Goal: Task Accomplishment & Management: Use online tool/utility

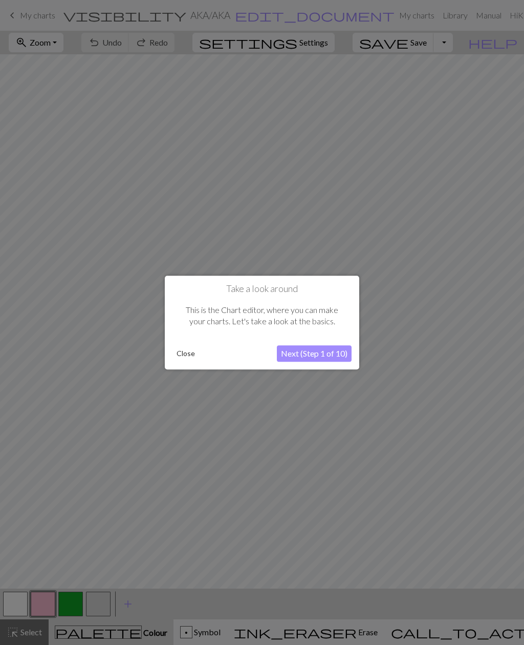
click at [465, 320] on div at bounding box center [262, 322] width 524 height 645
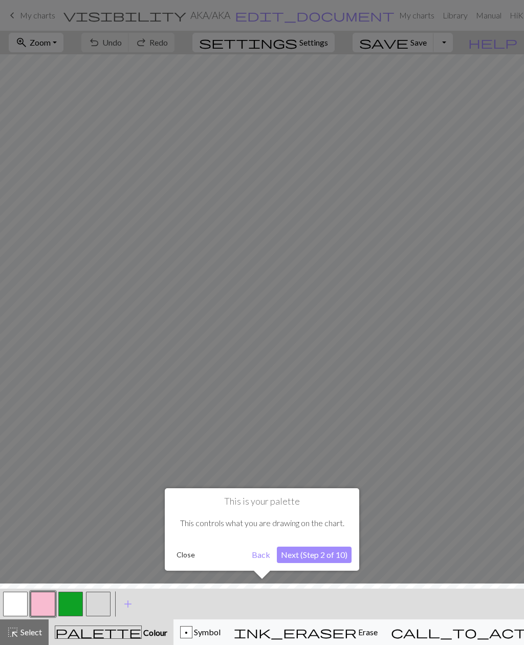
click at [23, 101] on div at bounding box center [262, 322] width 524 height 645
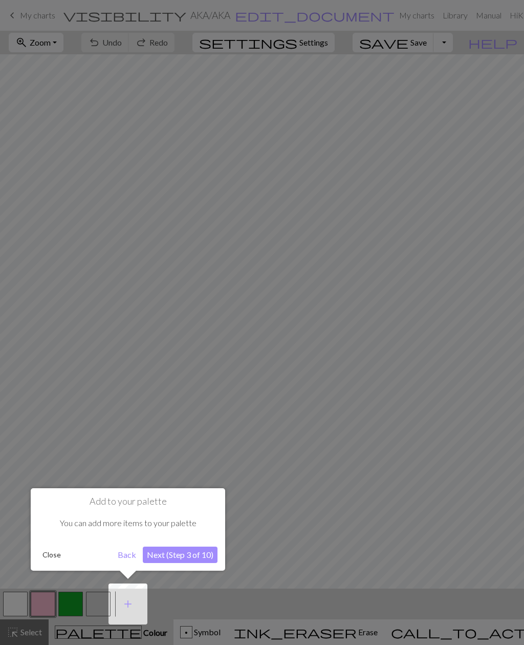
click at [23, 88] on div at bounding box center [262, 322] width 524 height 645
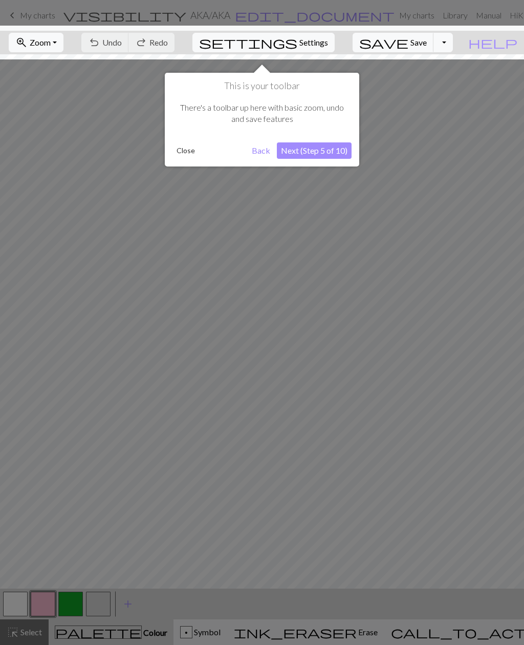
click at [23, 88] on div at bounding box center [262, 322] width 524 height 645
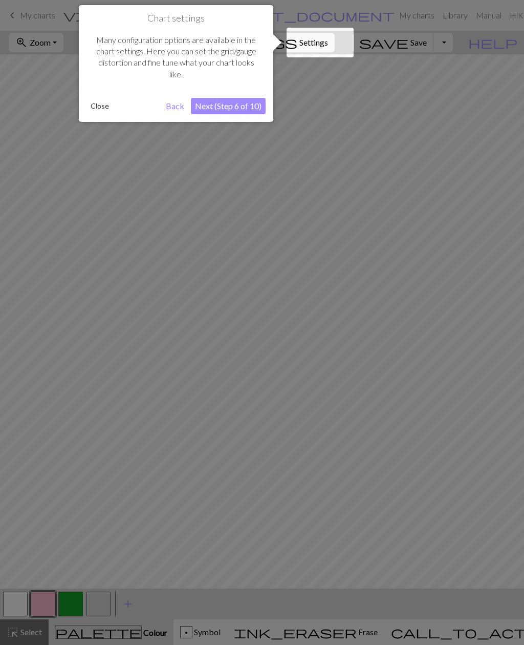
click at [34, 95] on div at bounding box center [262, 322] width 524 height 645
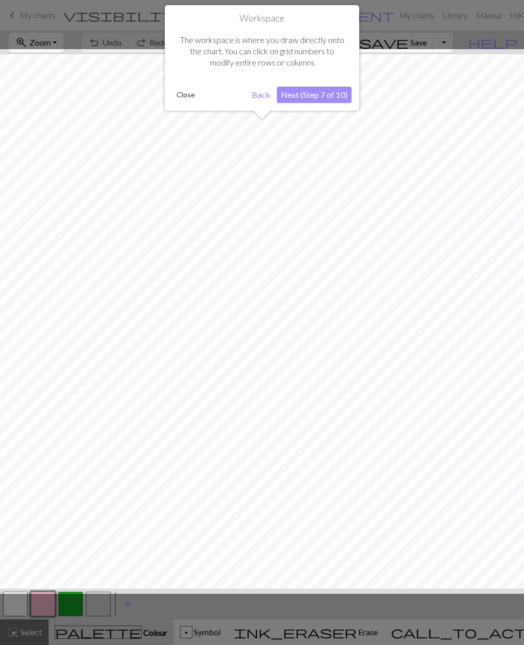
click at [34, 95] on div at bounding box center [262, 321] width 535 height 544
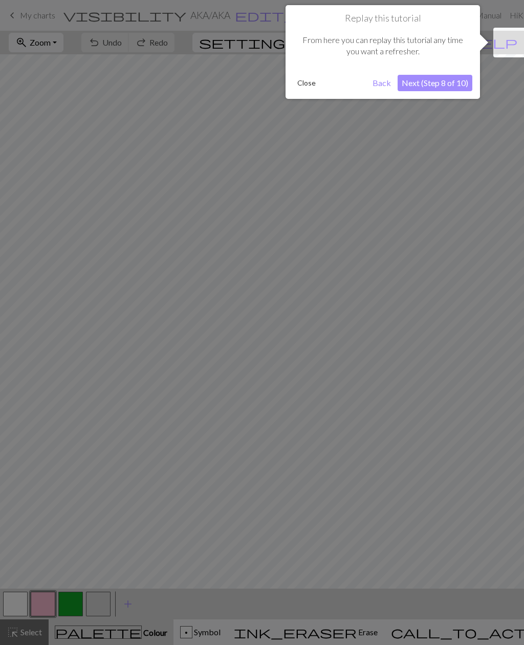
click at [26, 122] on div at bounding box center [262, 322] width 524 height 645
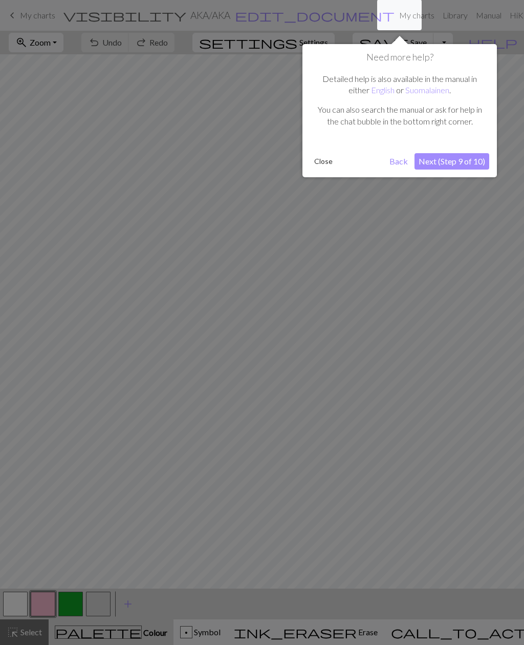
click at [37, 116] on div at bounding box center [262, 322] width 524 height 645
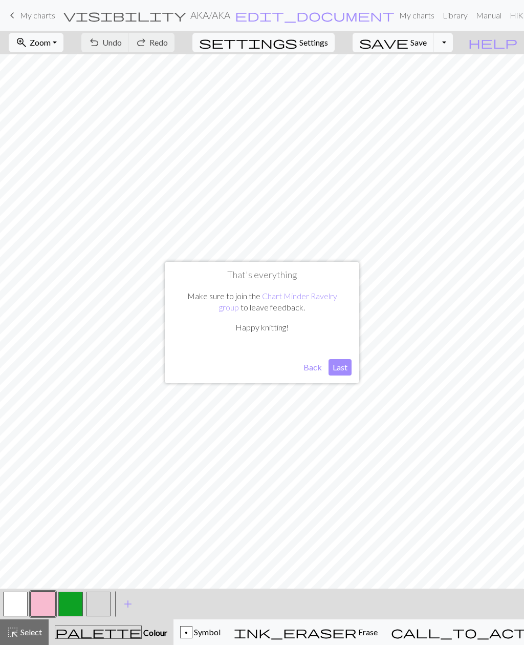
click at [344, 366] on button "Last" at bounding box center [340, 367] width 23 height 16
click at [451, 46] on button "Toggle Dropdown" at bounding box center [443, 42] width 19 height 19
click at [409, 41] on span "save" at bounding box center [383, 42] width 49 height 14
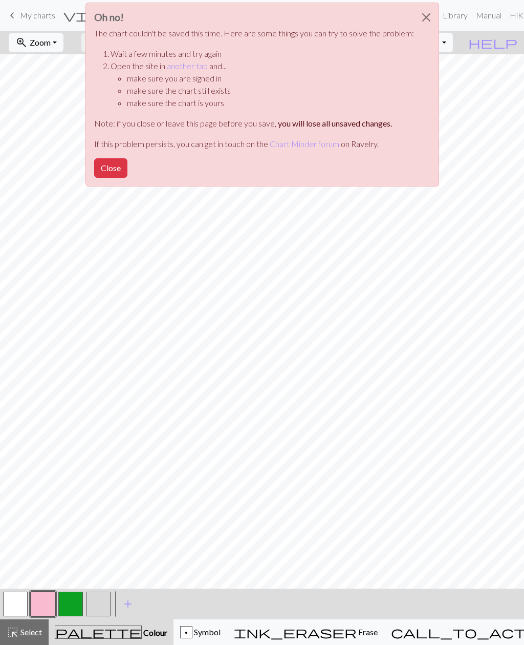
click at [421, 43] on div "Oh no! The chart couldn't be saved this time. Here are some things you can try …" at bounding box center [263, 95] width 354 height 184
click at [109, 172] on button "Close" at bounding box center [110, 167] width 33 height 19
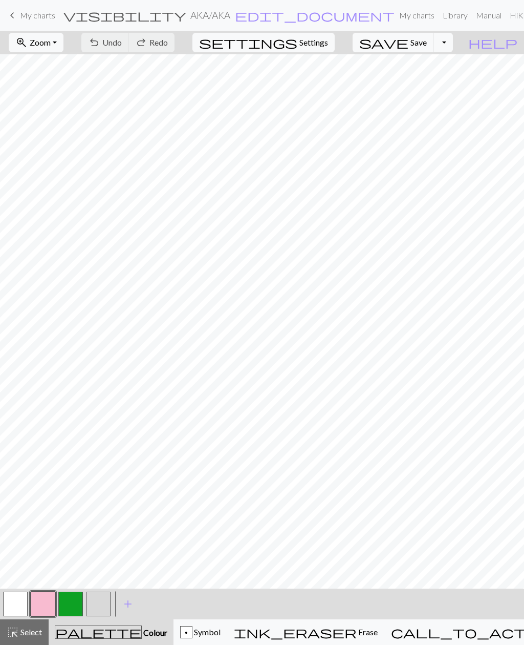
click at [30, 7] on link "keyboard_arrow_left My charts" at bounding box center [30, 15] width 49 height 17
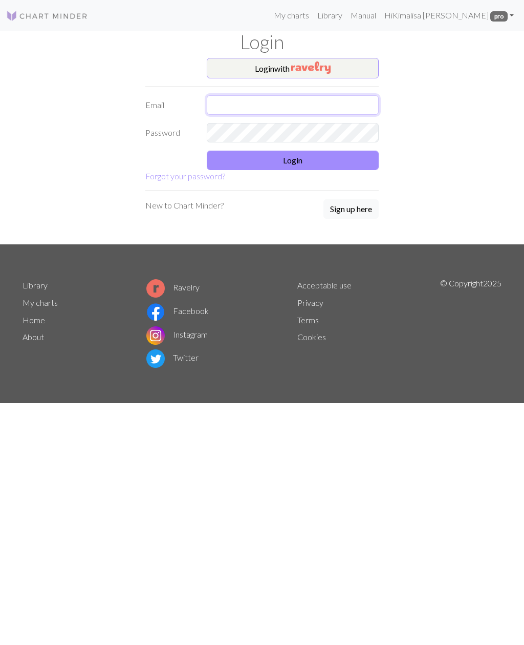
click at [359, 109] on input "text" at bounding box center [293, 104] width 172 height 19
click at [24, 11] on img at bounding box center [47, 16] width 82 height 12
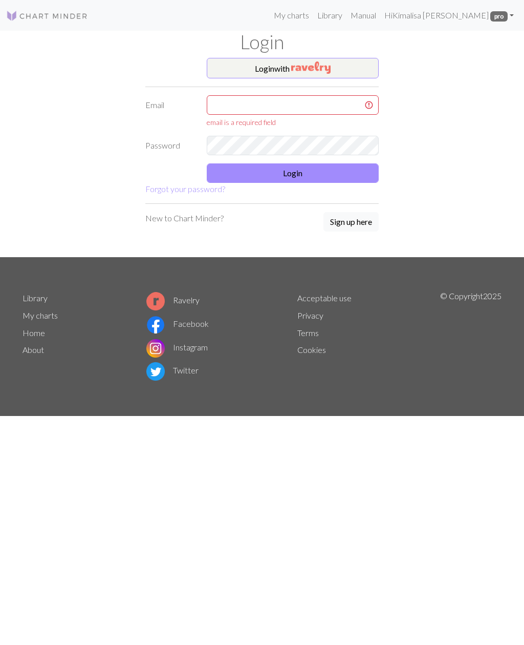
click at [30, 14] on img at bounding box center [47, 16] width 82 height 12
click at [461, 18] on link "Hi Kimalisa Printup pro" at bounding box center [449, 15] width 138 height 20
click at [347, 19] on link "Library" at bounding box center [329, 15] width 33 height 20
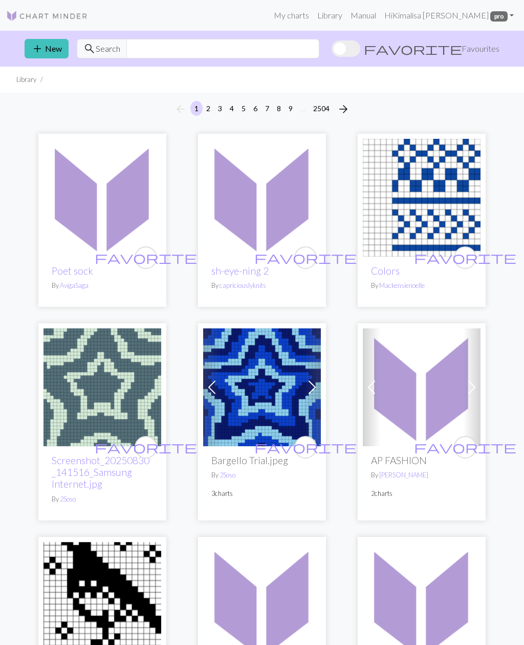
click at [347, 20] on link "Library" at bounding box center [329, 15] width 33 height 20
click at [313, 17] on link "My charts" at bounding box center [292, 15] width 44 height 20
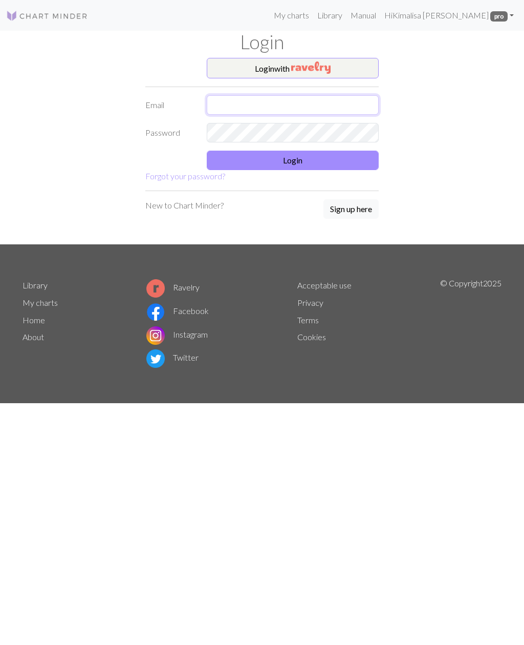
click at [311, 107] on input "text" at bounding box center [293, 104] width 172 height 19
type input "[EMAIL_ADDRESS][DOMAIN_NAME]"
click at [326, 158] on button "Login" at bounding box center [293, 160] width 172 height 19
click at [24, 17] on img at bounding box center [47, 16] width 82 height 12
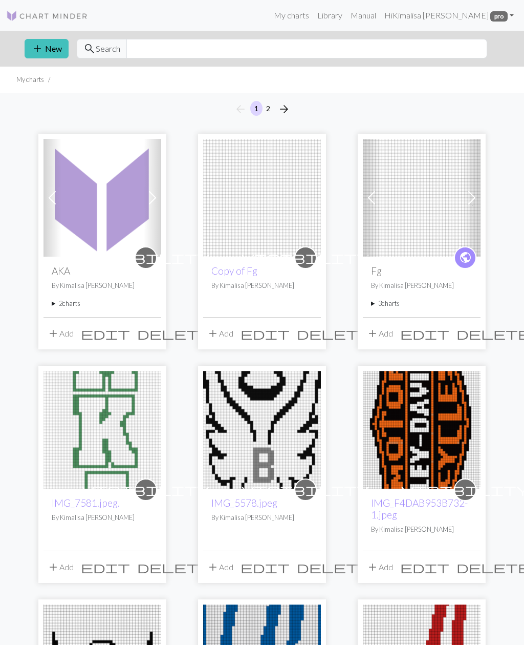
click at [124, 212] on img at bounding box center [103, 198] width 118 height 118
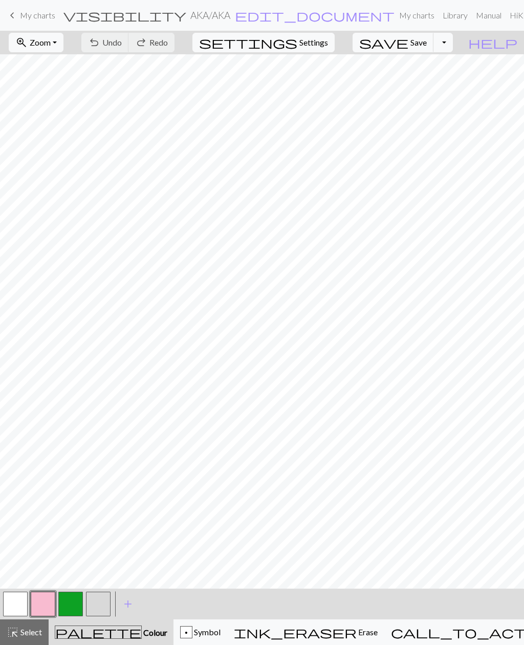
click at [63, 46] on button "zoom_in Zoom Zoom" at bounding box center [36, 42] width 55 height 19
click at [84, 122] on button "50%" at bounding box center [49, 123] width 81 height 16
click at [328, 39] on span "Settings" at bounding box center [314, 42] width 29 height 12
select select "aran"
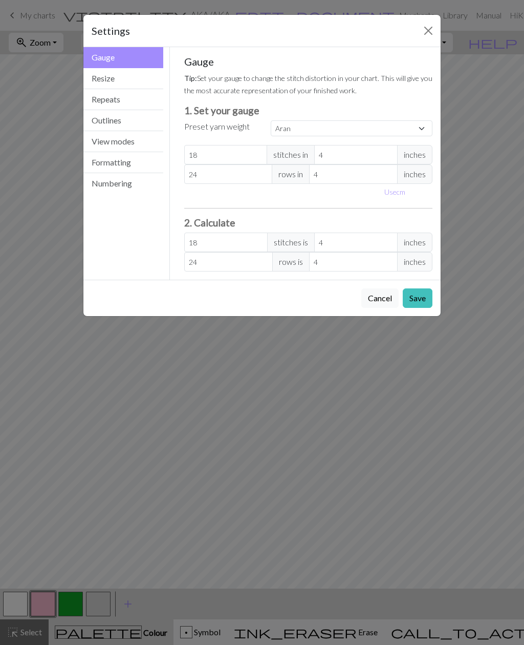
click at [150, 76] on button "Resize" at bounding box center [123, 78] width 80 height 21
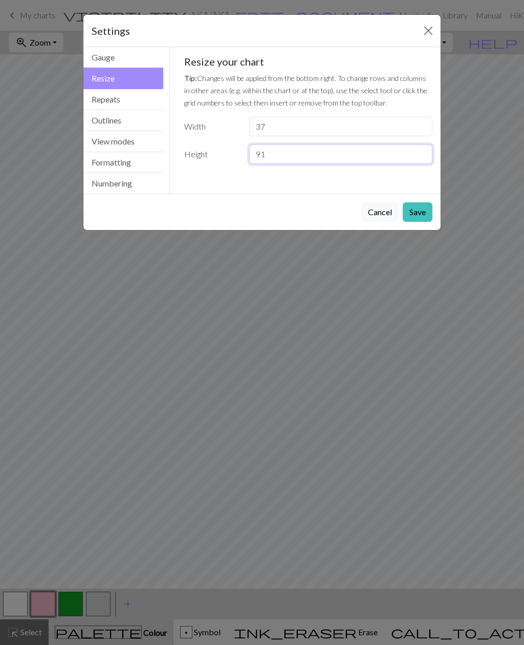
click at [398, 157] on input "91" at bounding box center [340, 153] width 183 height 19
type input "9"
type input "100"
click at [418, 213] on button "Save" at bounding box center [418, 211] width 30 height 19
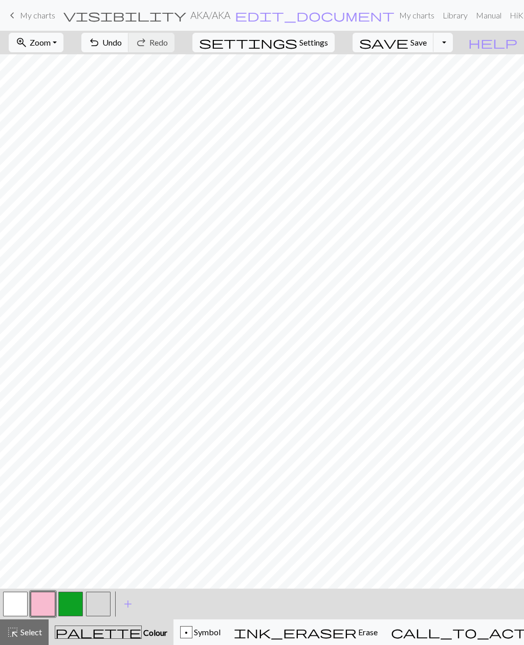
click at [63, 42] on button "zoom_in Zoom Zoom" at bounding box center [36, 42] width 55 height 19
click at [86, 101] on button "Fit height" at bounding box center [49, 98] width 81 height 16
click at [63, 44] on button "zoom_in Zoom Zoom" at bounding box center [36, 42] width 55 height 19
click at [122, 45] on span "Undo" at bounding box center [111, 42] width 19 height 10
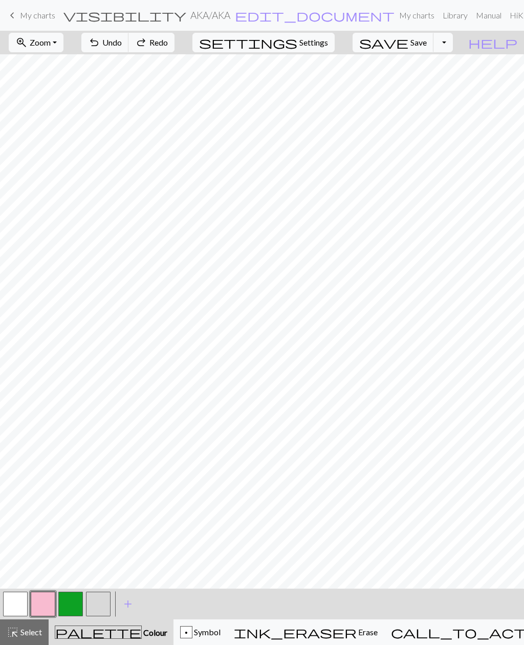
click at [63, 41] on button "zoom_in Zoom Zoom" at bounding box center [36, 42] width 55 height 19
click at [74, 69] on button "Fit all" at bounding box center [49, 65] width 81 height 16
click at [63, 44] on button "zoom_in Zoom Zoom" at bounding box center [36, 42] width 55 height 19
click at [71, 81] on button "Fit width" at bounding box center [49, 81] width 81 height 16
click at [63, 46] on button "zoom_in Zoom Zoom" at bounding box center [36, 42] width 55 height 19
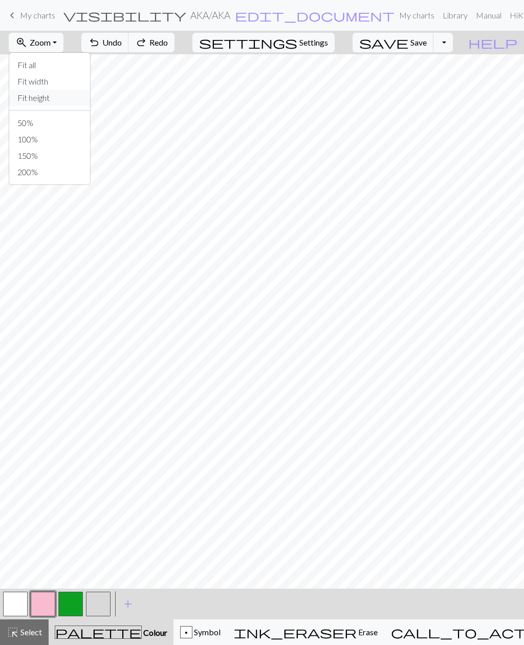
click at [75, 99] on button "Fit height" at bounding box center [49, 98] width 81 height 16
click at [105, 605] on button "button" at bounding box center [98, 603] width 25 height 25
click at [47, 604] on button "button" at bounding box center [43, 603] width 25 height 25
click at [20, 603] on button "button" at bounding box center [15, 603] width 25 height 25
click at [45, 603] on button "button" at bounding box center [43, 603] width 25 height 25
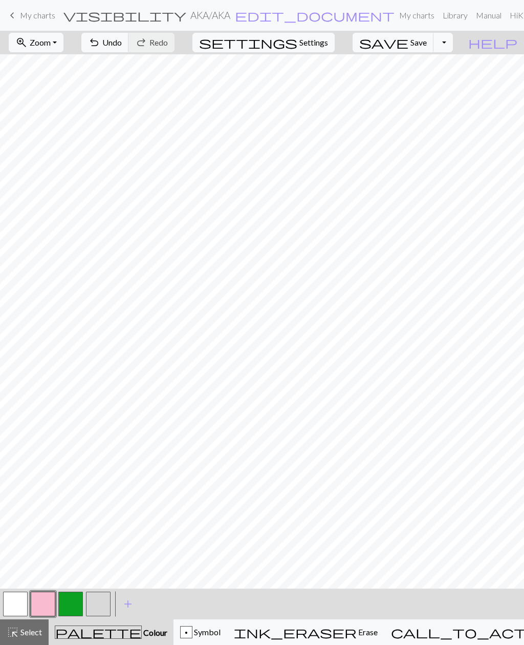
click at [23, 600] on button "button" at bounding box center [15, 603] width 25 height 25
click at [100, 607] on button "button" at bounding box center [98, 603] width 25 height 25
click at [77, 603] on button "button" at bounding box center [70, 603] width 25 height 25
click at [14, 603] on button "button" at bounding box center [15, 603] width 25 height 25
click at [90, 605] on button "button" at bounding box center [98, 603] width 25 height 25
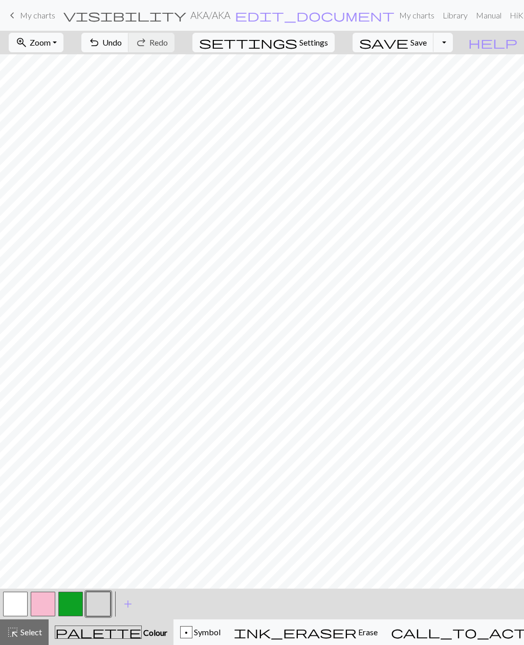
click at [16, 602] on button "button" at bounding box center [15, 603] width 25 height 25
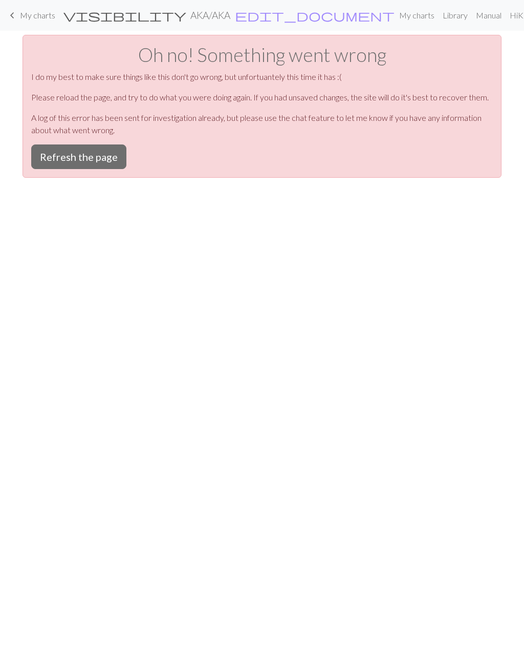
click at [29, 22] on link "keyboard_arrow_left My charts" at bounding box center [30, 15] width 49 height 17
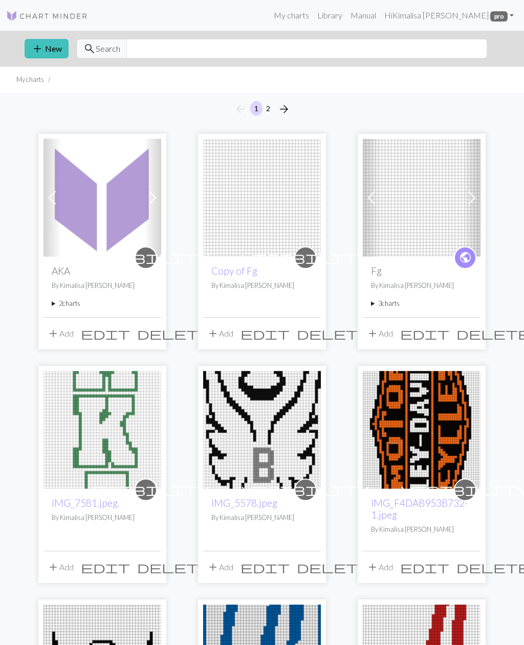
click at [92, 196] on img at bounding box center [103, 198] width 118 height 118
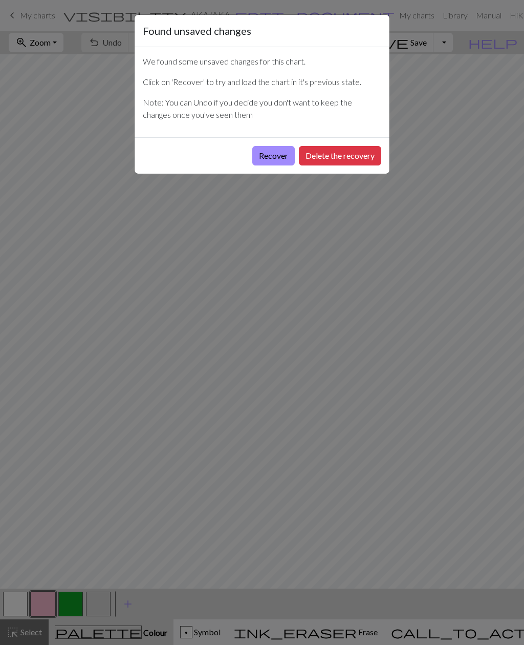
click at [269, 161] on button "Recover" at bounding box center [273, 155] width 42 height 19
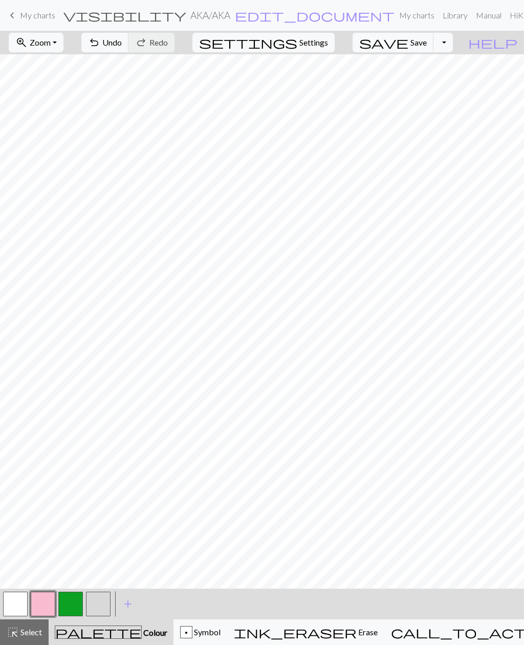
click at [122, 43] on span "Undo" at bounding box center [111, 42] width 19 height 10
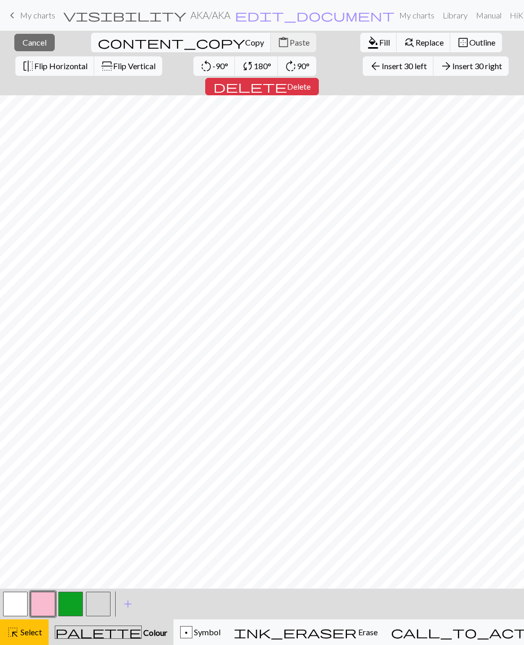
click at [38, 42] on span "Cancel" at bounding box center [35, 42] width 24 height 10
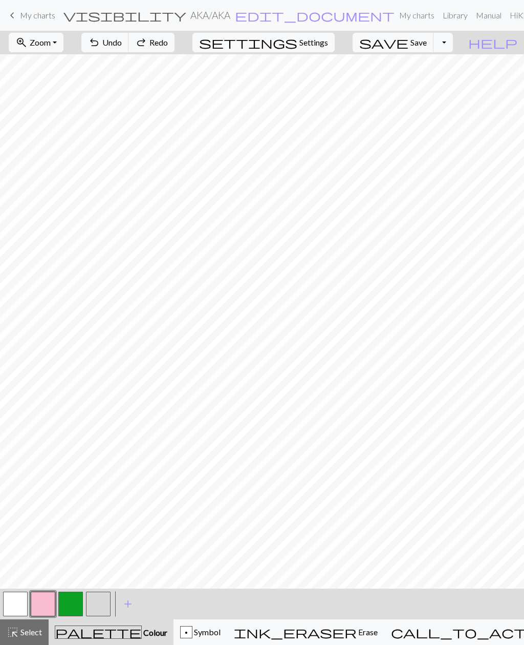
click at [51, 45] on span "Zoom" at bounding box center [40, 42] width 21 height 10
click at [66, 101] on button "Fit height" at bounding box center [49, 98] width 81 height 16
click at [103, 601] on button "button" at bounding box center [98, 603] width 25 height 25
click at [122, 40] on span "Undo" at bounding box center [111, 42] width 19 height 10
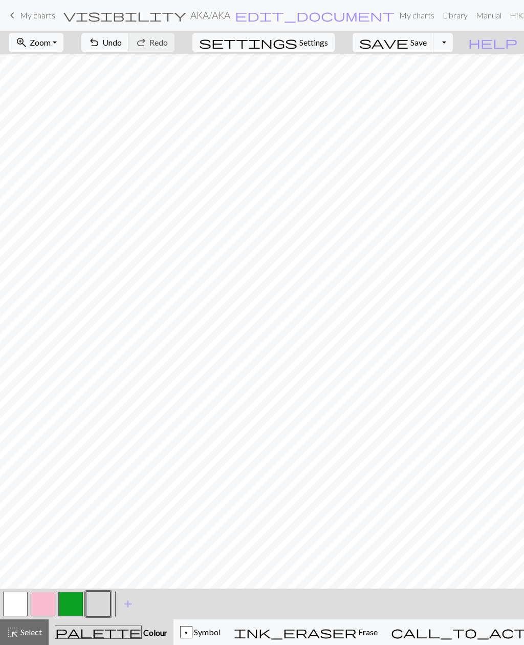
click at [74, 603] on button "button" at bounding box center [70, 603] width 25 height 25
click at [99, 603] on button "button" at bounding box center [98, 603] width 25 height 25
click at [74, 604] on button "button" at bounding box center [70, 603] width 25 height 25
click at [90, 614] on button "button" at bounding box center [98, 603] width 25 height 25
click at [74, 598] on button "button" at bounding box center [70, 603] width 25 height 25
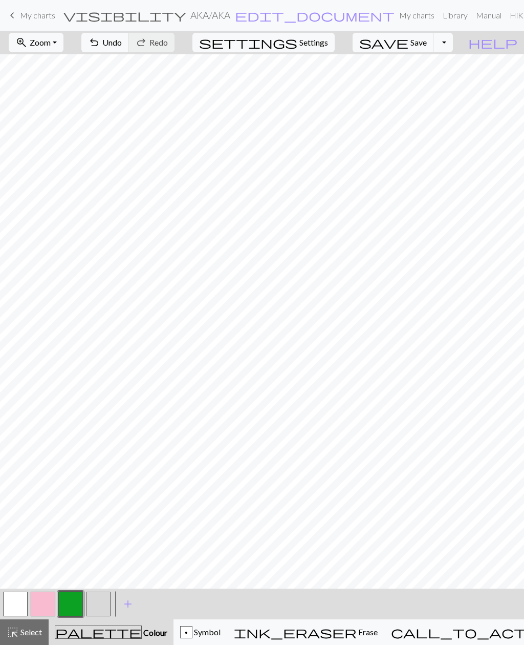
click at [95, 604] on button "button" at bounding box center [98, 603] width 25 height 25
click at [75, 605] on button "button" at bounding box center [70, 603] width 25 height 25
click at [74, 603] on button "button" at bounding box center [70, 603] width 25 height 25
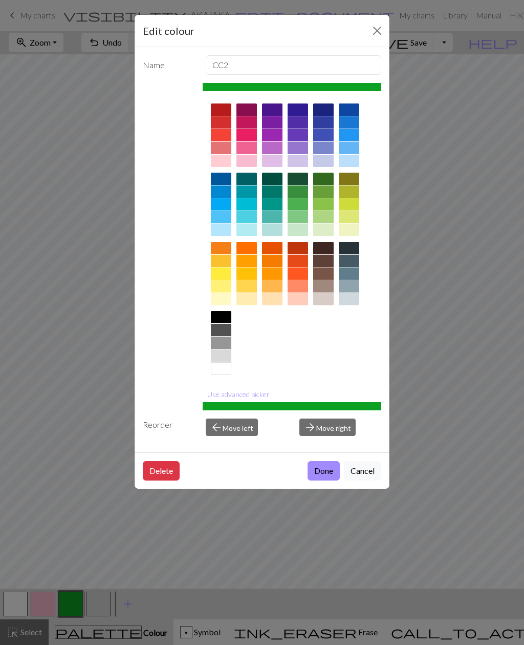
click at [81, 559] on div "Edit colour Name CC2 Use advanced picker Reorder arrow_back Move left arrow_for…" at bounding box center [262, 322] width 524 height 645
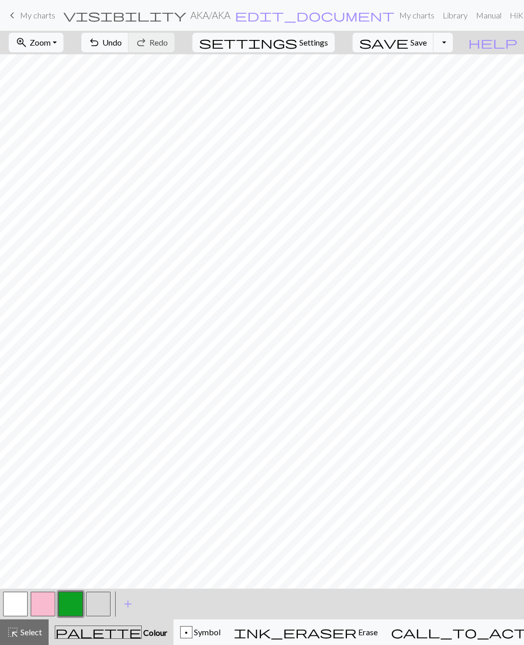
click at [102, 604] on button "button" at bounding box center [98, 603] width 25 height 25
click at [69, 604] on button "button" at bounding box center [70, 603] width 25 height 25
click at [97, 605] on button "button" at bounding box center [98, 603] width 25 height 25
click at [72, 601] on button "button" at bounding box center [70, 603] width 25 height 25
click at [95, 604] on button "button" at bounding box center [98, 603] width 25 height 25
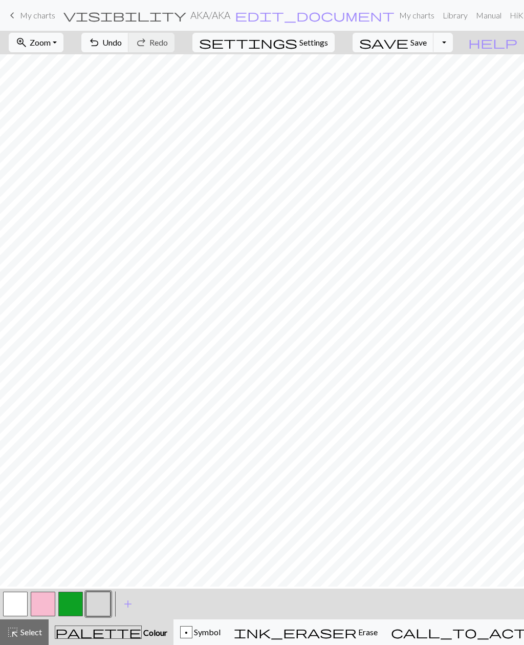
scroll to position [71, 0]
click at [102, 603] on button "button" at bounding box center [98, 603] width 25 height 25
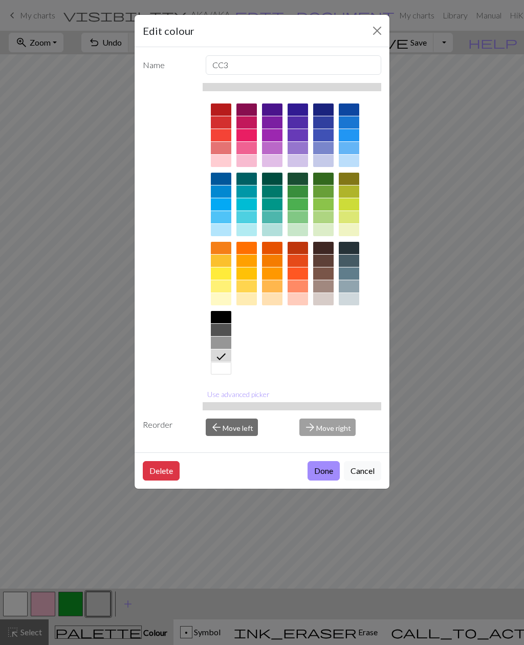
click at [96, 536] on div "Edit colour Name CC3 Use advanced picker Reorder arrow_back Move left arrow_for…" at bounding box center [262, 322] width 524 height 645
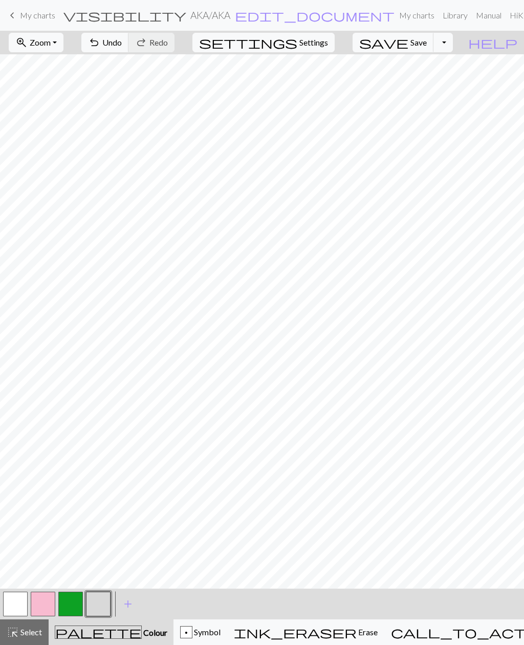
click at [42, 605] on button "button" at bounding box center [43, 603] width 25 height 25
click at [101, 606] on button "button" at bounding box center [98, 603] width 25 height 25
click at [74, 610] on button "button" at bounding box center [70, 603] width 25 height 25
click at [98, 606] on button "button" at bounding box center [98, 603] width 25 height 25
click at [77, 602] on button "button" at bounding box center [70, 603] width 25 height 25
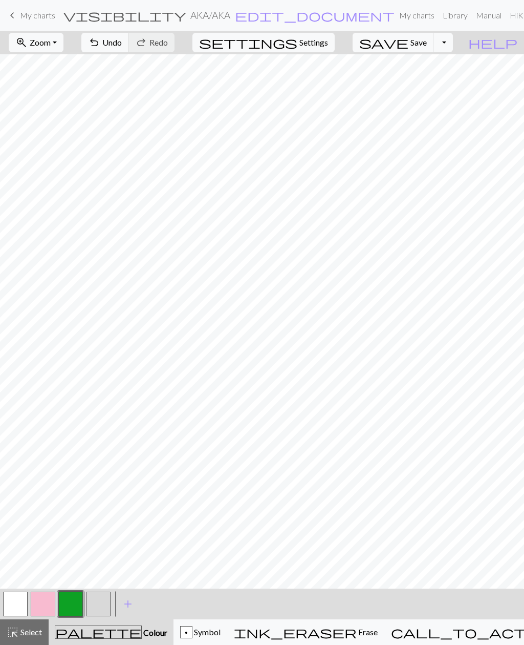
click at [105, 604] on button "button" at bounding box center [98, 603] width 25 height 25
click at [129, 50] on button "undo Undo Undo" at bounding box center [105, 42] width 48 height 19
click at [71, 603] on button "button" at bounding box center [70, 603] width 25 height 25
click at [48, 609] on button "button" at bounding box center [43, 603] width 25 height 25
click at [97, 605] on button "button" at bounding box center [98, 603] width 25 height 25
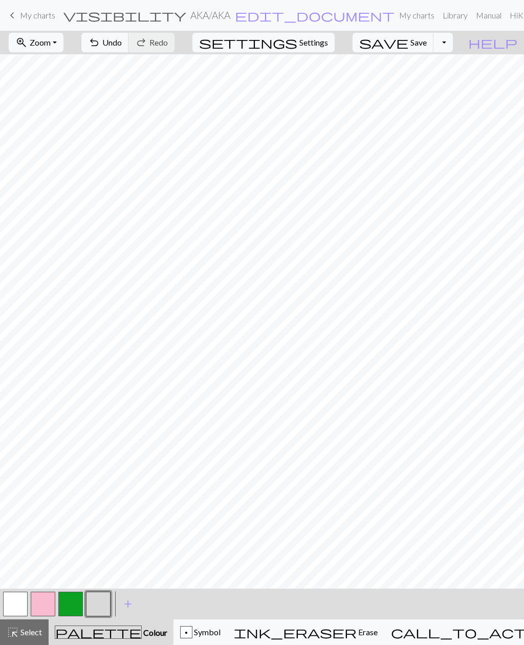
click at [78, 604] on button "button" at bounding box center [70, 603] width 25 height 25
click at [103, 604] on button "button" at bounding box center [98, 603] width 25 height 25
click at [78, 602] on button "button" at bounding box center [70, 603] width 25 height 25
click at [46, 607] on button "button" at bounding box center [43, 603] width 25 height 25
click at [100, 602] on button "button" at bounding box center [98, 603] width 25 height 25
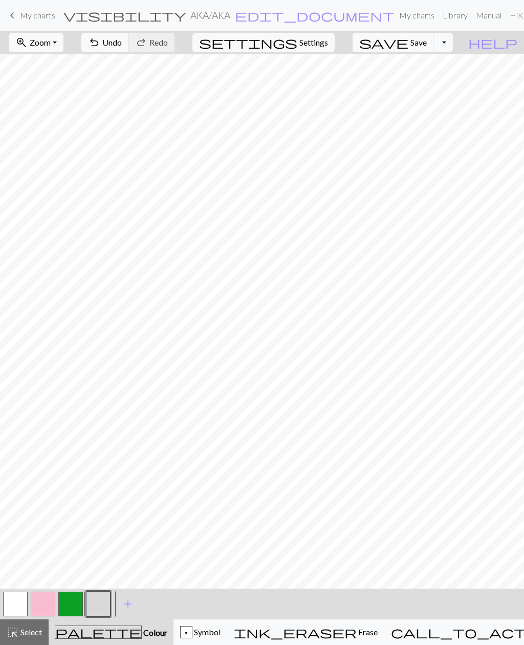
click at [73, 602] on button "button" at bounding box center [70, 603] width 25 height 25
click at [104, 603] on button "button" at bounding box center [98, 603] width 25 height 25
click at [101, 605] on button "button" at bounding box center [98, 603] width 25 height 25
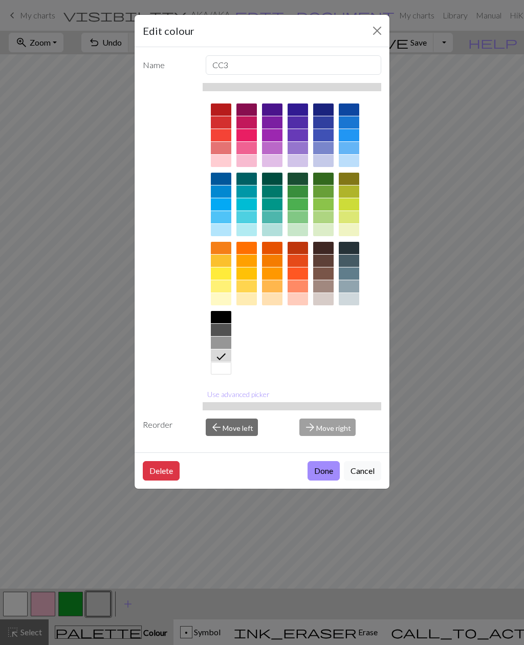
click at [422, 523] on div "Edit colour Name CC3 Use advanced picker Reorder arrow_back Move left arrow_for…" at bounding box center [262, 322] width 524 height 645
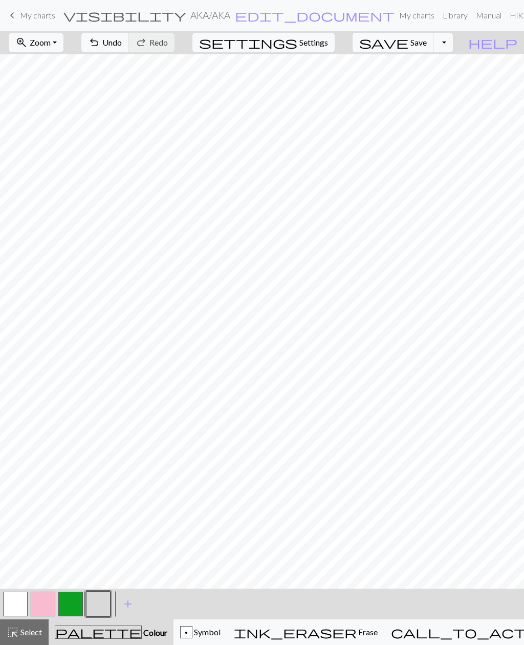
click at [69, 603] on button "button" at bounding box center [70, 603] width 25 height 25
click at [51, 602] on button "button" at bounding box center [43, 603] width 25 height 25
click at [90, 605] on button "button" at bounding box center [98, 603] width 25 height 25
click at [16, 607] on button "button" at bounding box center [15, 603] width 25 height 25
click at [99, 605] on button "button" at bounding box center [98, 603] width 25 height 25
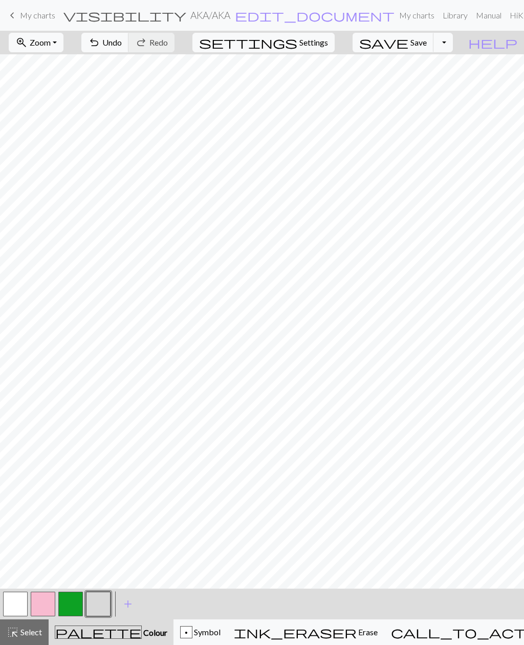
click at [69, 601] on button "button" at bounding box center [70, 603] width 25 height 25
click at [98, 606] on button "button" at bounding box center [98, 603] width 25 height 25
click at [51, 607] on button "button" at bounding box center [43, 603] width 25 height 25
click at [328, 46] on span "Settings" at bounding box center [314, 42] width 29 height 12
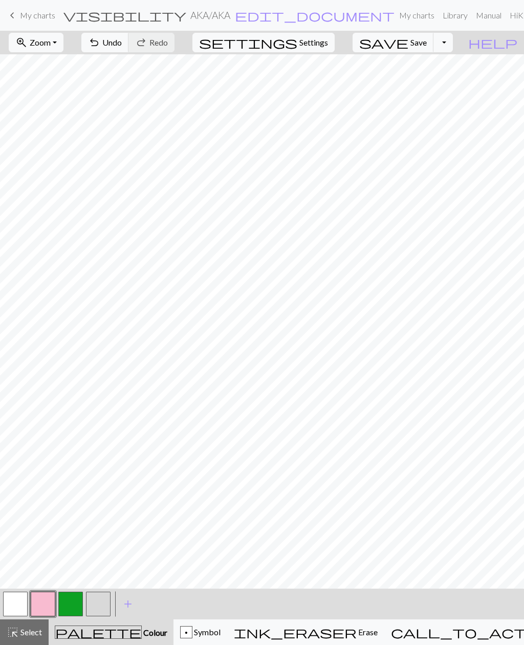
select select "aran"
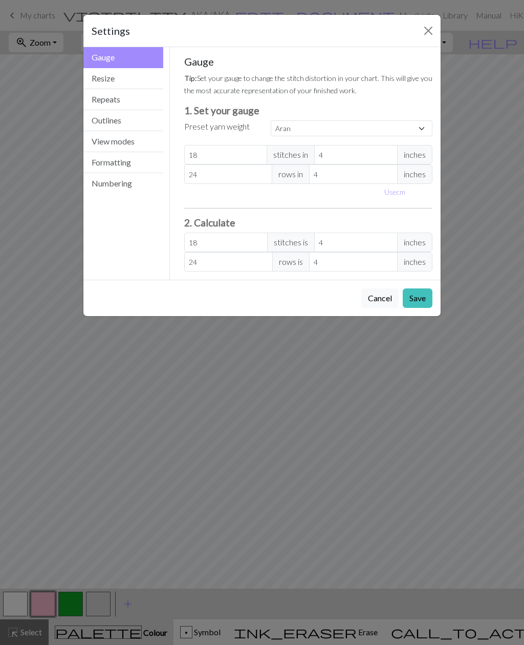
click at [141, 78] on button "Resize" at bounding box center [123, 78] width 80 height 21
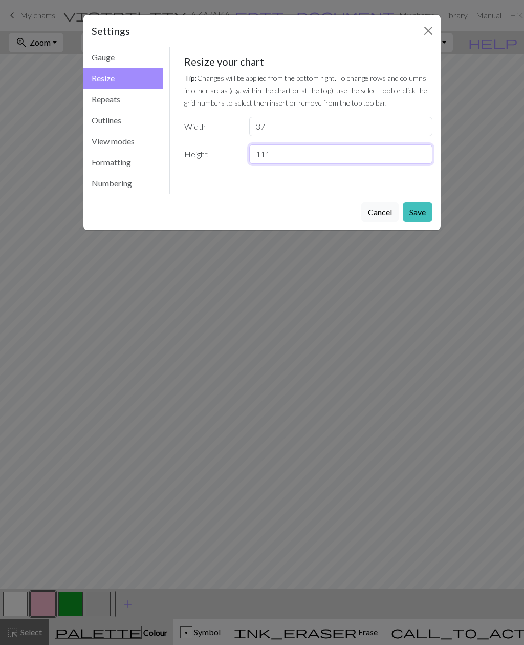
type input "111"
click at [414, 216] on button "Save" at bounding box center [418, 211] width 30 height 19
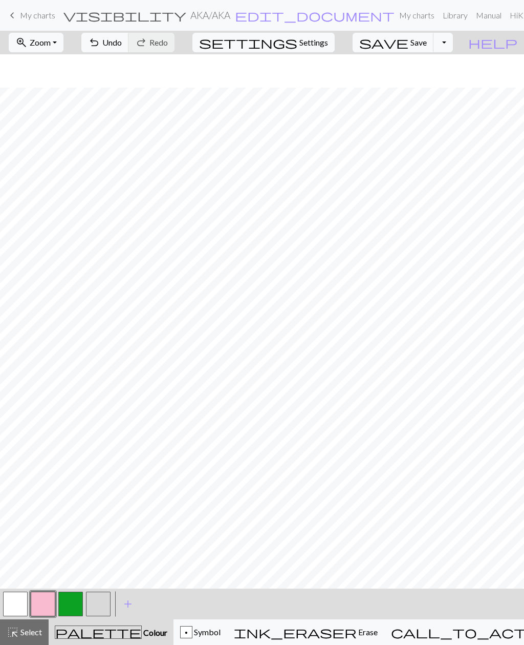
scroll to position [70, 0]
click at [102, 604] on button "button" at bounding box center [98, 603] width 25 height 25
click at [75, 606] on button "button" at bounding box center [70, 603] width 25 height 25
click at [106, 601] on button "button" at bounding box center [98, 603] width 25 height 25
click at [47, 603] on button "button" at bounding box center [43, 603] width 25 height 25
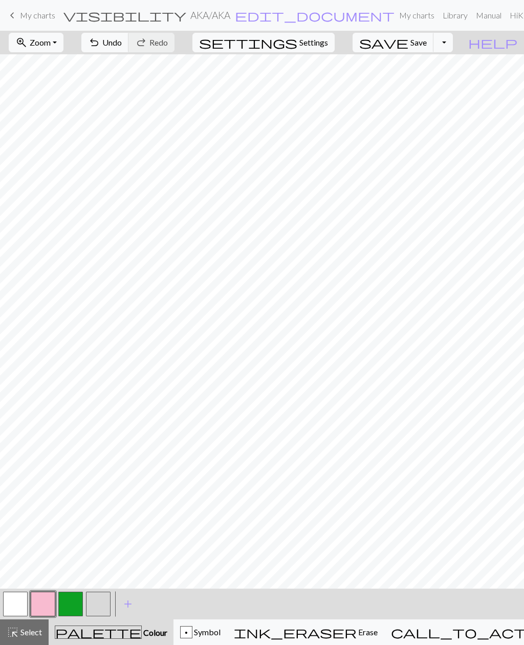
click at [47, 603] on button "button" at bounding box center [43, 603] width 25 height 25
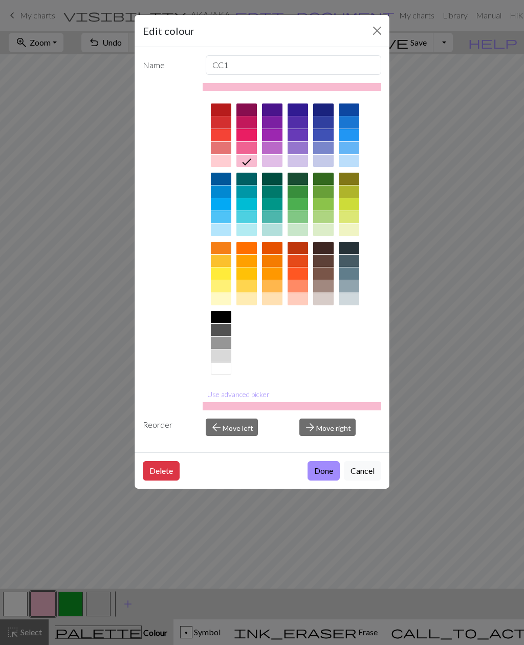
click at [153, 596] on div "Edit colour Name CC1 Use advanced picker Reorder arrow_back Move left arrow_for…" at bounding box center [262, 322] width 524 height 645
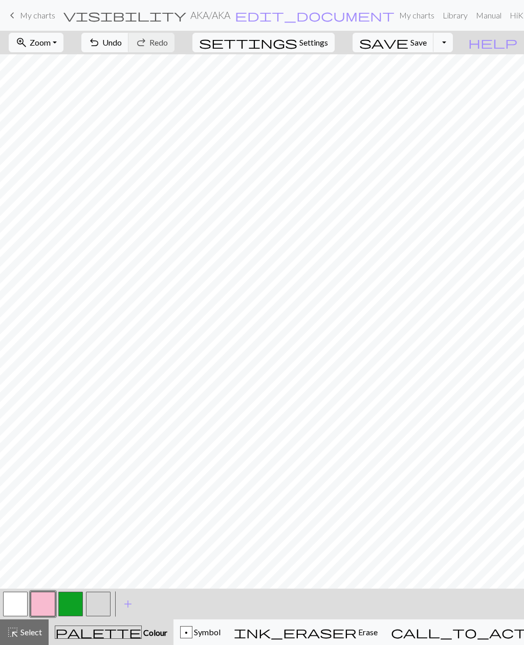
click at [97, 603] on button "button" at bounding box center [98, 603] width 25 height 25
click at [48, 601] on button "button" at bounding box center [43, 603] width 25 height 25
click at [78, 600] on button "button" at bounding box center [70, 603] width 25 height 25
click at [73, 600] on button "button" at bounding box center [70, 603] width 25 height 25
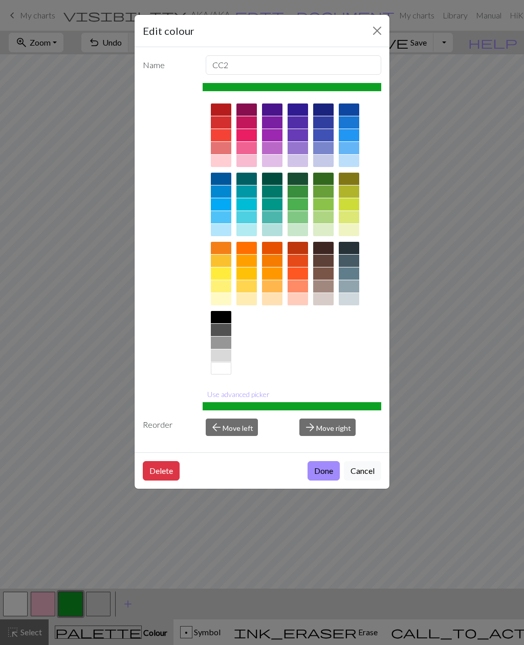
click at [419, 501] on div "Edit colour Name CC2 Use advanced picker Reorder arrow_back Move left arrow_for…" at bounding box center [262, 322] width 524 height 645
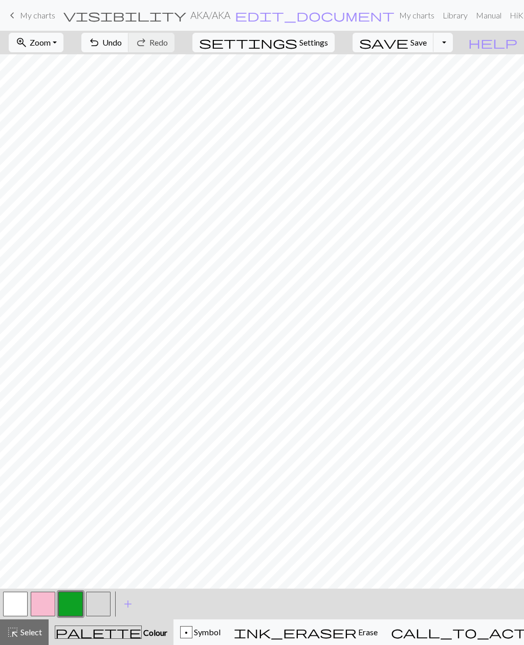
click at [105, 599] on button "button" at bounding box center [98, 603] width 25 height 25
click at [77, 603] on button "button" at bounding box center [70, 603] width 25 height 25
click at [103, 597] on button "button" at bounding box center [98, 603] width 25 height 25
click at [45, 602] on button "button" at bounding box center [43, 603] width 25 height 25
click at [101, 606] on button "button" at bounding box center [98, 603] width 25 height 25
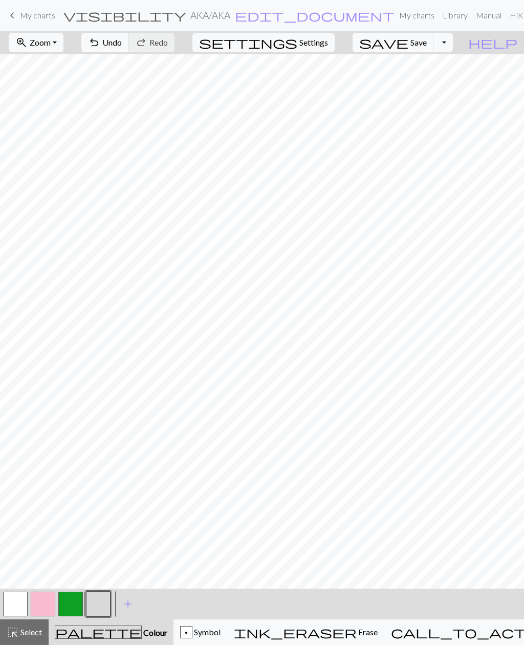
click at [73, 602] on button "button" at bounding box center [70, 603] width 25 height 25
click at [99, 603] on button "button" at bounding box center [98, 603] width 25 height 25
click at [46, 602] on button "button" at bounding box center [43, 603] width 25 height 25
click at [97, 604] on button "button" at bounding box center [98, 603] width 25 height 25
click at [76, 605] on button "button" at bounding box center [70, 603] width 25 height 25
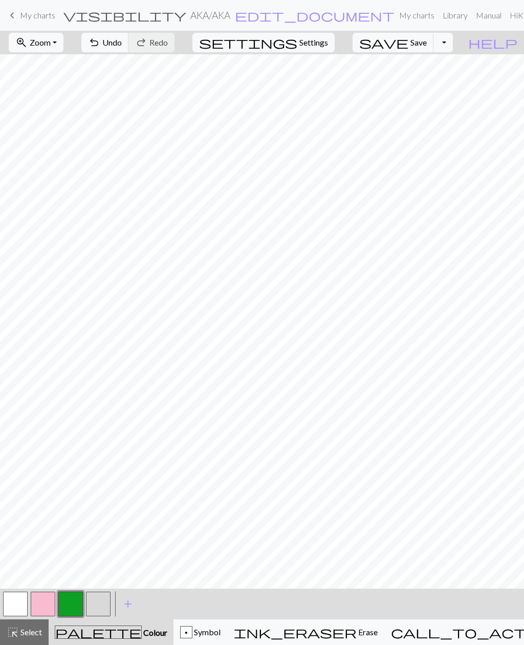
click at [74, 604] on button "button" at bounding box center [70, 603] width 25 height 25
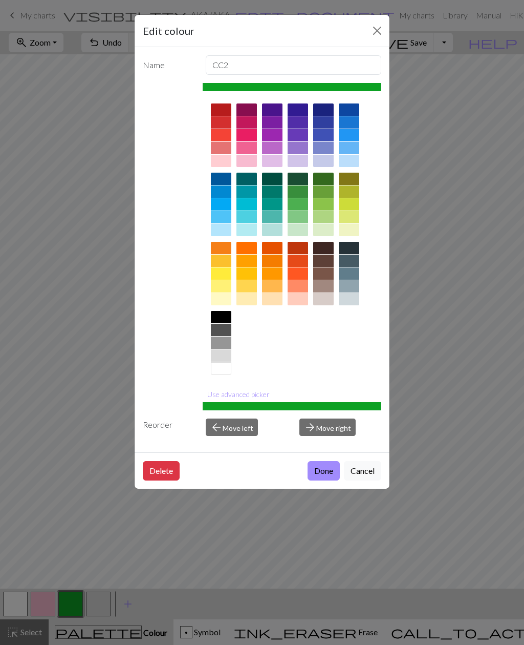
click at [122, 537] on div "Edit colour Name CC2 Use advanced picker Reorder arrow_back Move left arrow_for…" at bounding box center [262, 322] width 524 height 645
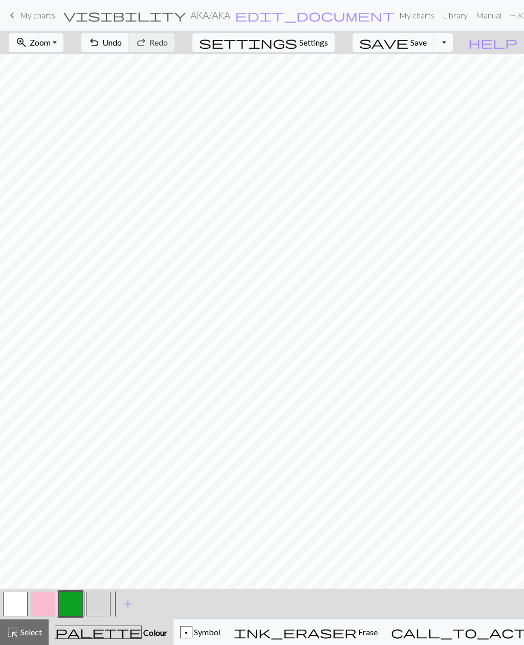
click at [104, 599] on button "button" at bounding box center [98, 603] width 25 height 25
click at [72, 602] on button "button" at bounding box center [70, 603] width 25 height 25
click at [109, 602] on button "button" at bounding box center [98, 603] width 25 height 25
click at [95, 606] on button "button" at bounding box center [98, 603] width 25 height 25
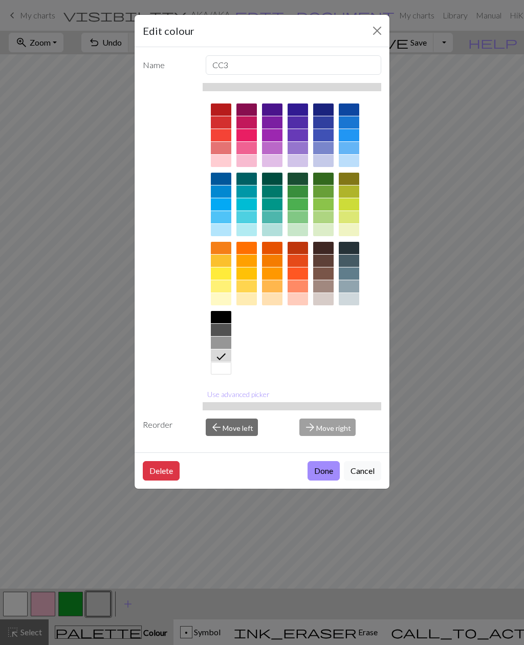
click at [104, 539] on div "Edit colour Name CC3 Use advanced picker Reorder arrow_back Move left arrow_for…" at bounding box center [262, 322] width 524 height 645
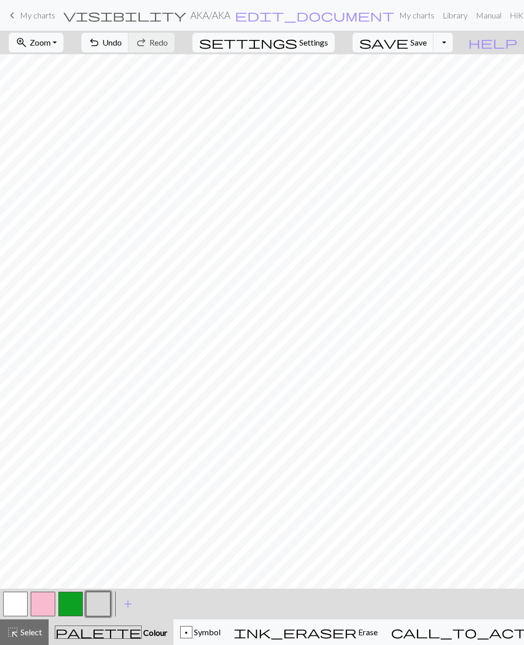
click at [69, 606] on button "button" at bounding box center [70, 603] width 25 height 25
click at [99, 602] on button "button" at bounding box center [98, 603] width 25 height 25
click at [23, 604] on button "button" at bounding box center [15, 603] width 25 height 25
click at [44, 603] on button "button" at bounding box center [43, 603] width 25 height 25
click at [98, 605] on button "button" at bounding box center [98, 603] width 25 height 25
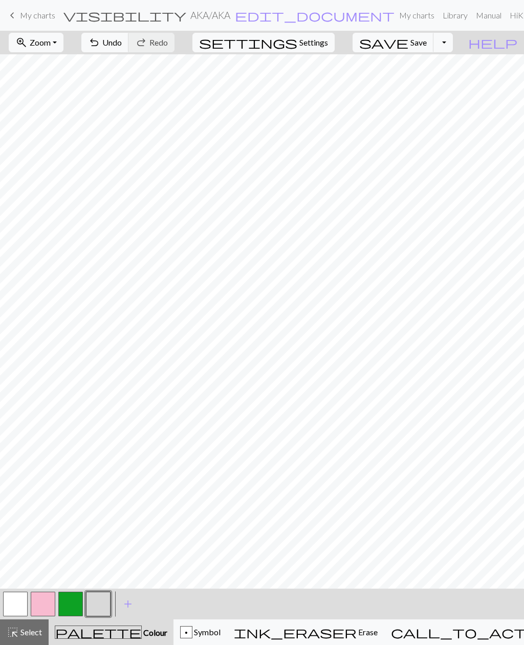
click at [104, 601] on button "button" at bounding box center [98, 603] width 25 height 25
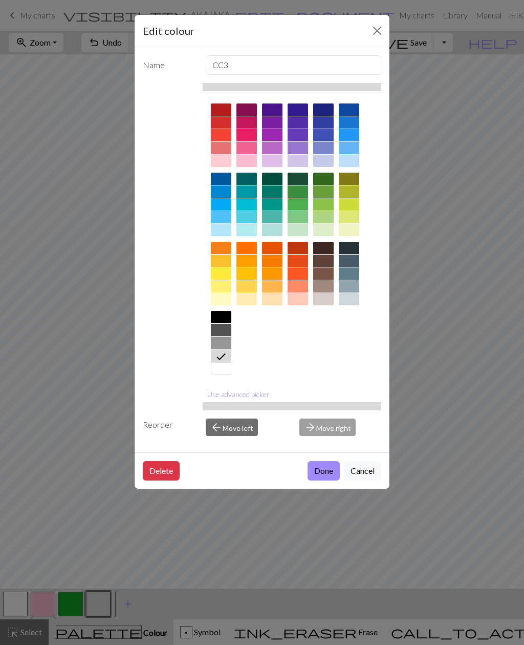
click at [100, 536] on div "Edit colour Name CC3 Use advanced picker Reorder arrow_back Move left arrow_for…" at bounding box center [262, 322] width 524 height 645
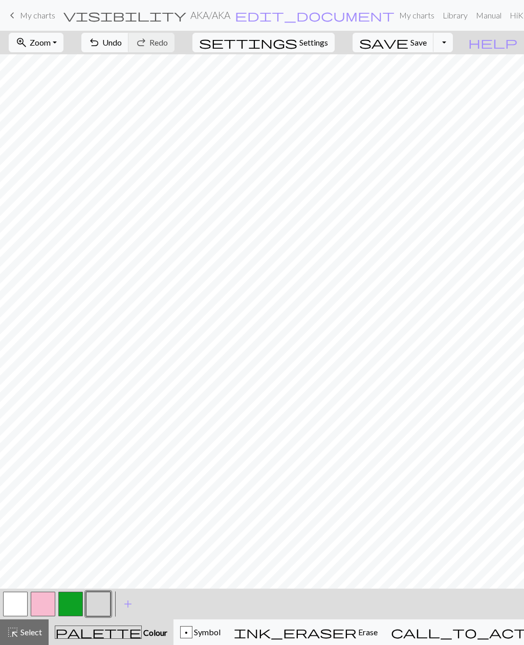
click at [70, 604] on button "button" at bounding box center [70, 603] width 25 height 25
click at [18, 607] on button "button" at bounding box center [15, 603] width 25 height 25
click at [102, 599] on button "button" at bounding box center [98, 603] width 25 height 25
click at [46, 603] on button "button" at bounding box center [43, 603] width 25 height 25
click at [105, 605] on button "button" at bounding box center [98, 603] width 25 height 25
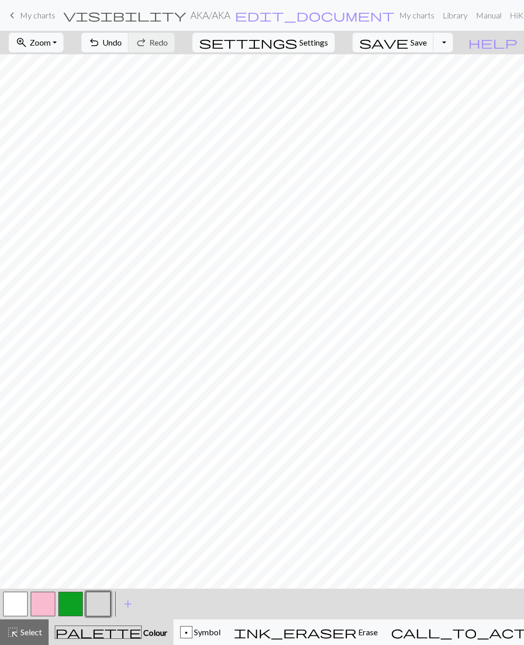
click at [71, 605] on button "button" at bounding box center [70, 603] width 25 height 25
click at [98, 604] on button "button" at bounding box center [98, 603] width 25 height 25
click at [45, 603] on button "button" at bounding box center [43, 603] width 25 height 25
click at [22, 604] on button "button" at bounding box center [15, 603] width 25 height 25
click at [46, 603] on button "button" at bounding box center [43, 603] width 25 height 25
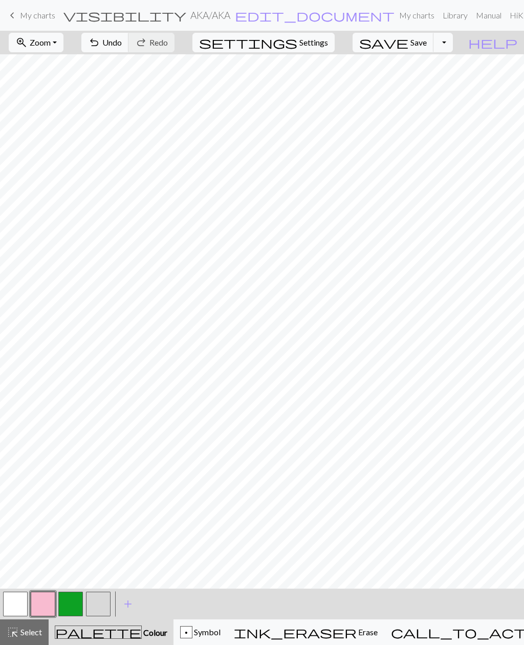
click at [102, 607] on button "button" at bounding box center [98, 603] width 25 height 25
click at [17, 608] on button "button" at bounding box center [15, 603] width 25 height 25
click at [75, 606] on button "button" at bounding box center [70, 603] width 25 height 25
click at [18, 604] on button "button" at bounding box center [15, 603] width 25 height 25
click at [93, 605] on button "button" at bounding box center [98, 603] width 25 height 25
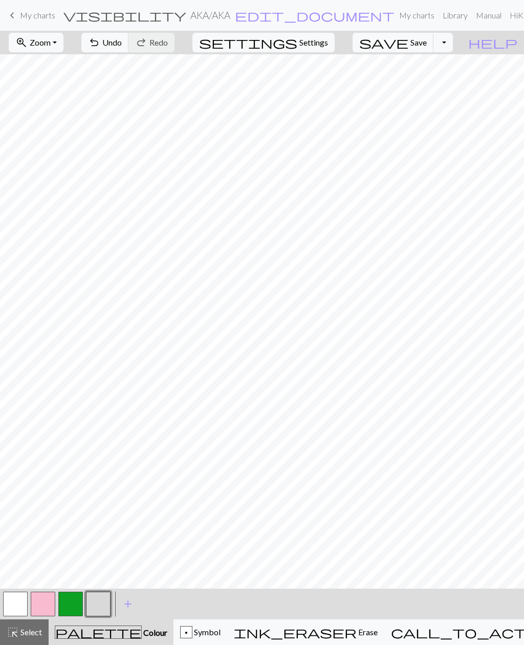
click at [45, 606] on button "button" at bounding box center [43, 603] width 25 height 25
click at [74, 601] on button "button" at bounding box center [70, 603] width 25 height 25
click at [101, 606] on button "button" at bounding box center [98, 603] width 25 height 25
click at [73, 599] on button "button" at bounding box center [70, 603] width 25 height 25
click at [96, 607] on button "button" at bounding box center [98, 603] width 25 height 25
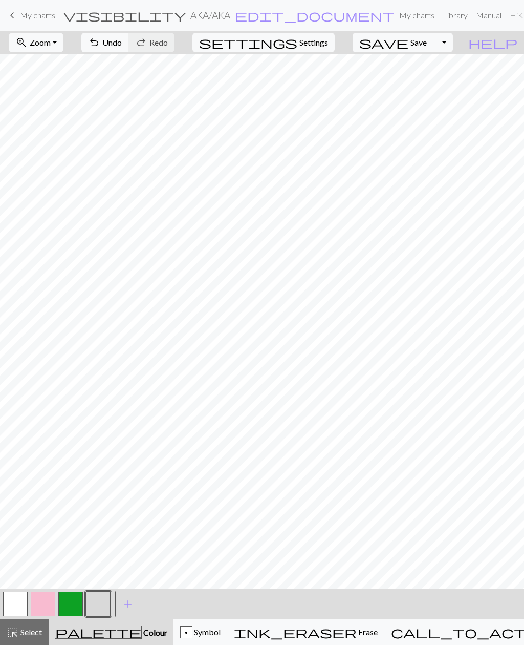
click at [75, 600] on button "button" at bounding box center [70, 603] width 25 height 25
click at [74, 603] on button "button" at bounding box center [70, 603] width 25 height 25
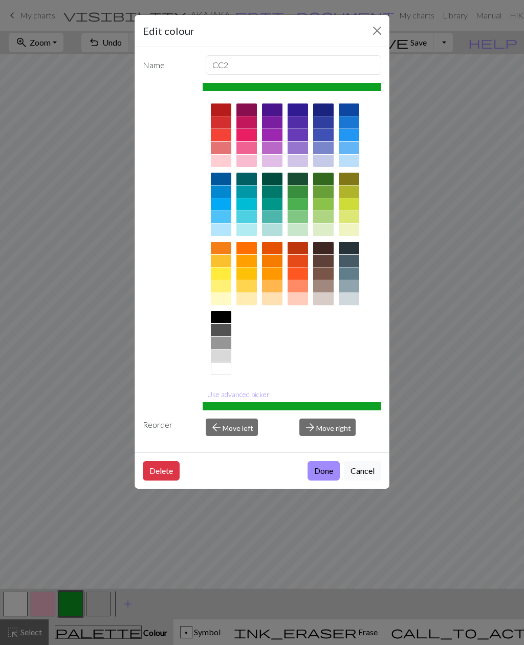
click at [100, 551] on div "Edit colour Name CC2 Use advanced picker Reorder arrow_back Move left arrow_for…" at bounding box center [262, 322] width 524 height 645
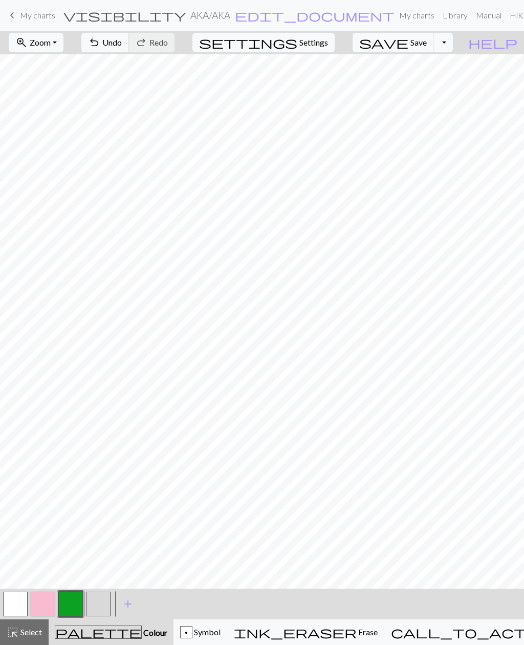
click at [98, 602] on button "button" at bounding box center [98, 603] width 25 height 25
click at [67, 610] on button "button" at bounding box center [70, 603] width 25 height 25
click at [98, 602] on button "button" at bounding box center [98, 603] width 25 height 25
click at [74, 604] on button "button" at bounding box center [70, 603] width 25 height 25
click at [103, 602] on button "button" at bounding box center [98, 603] width 25 height 25
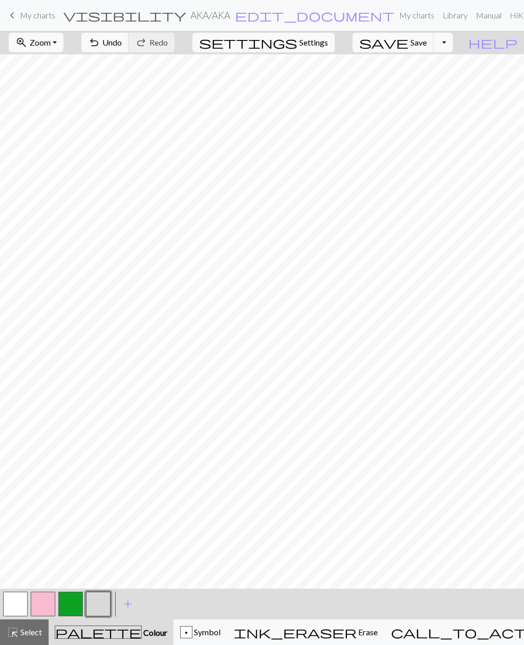
click at [20, 606] on button "button" at bounding box center [15, 603] width 25 height 25
click at [78, 605] on button "button" at bounding box center [70, 603] width 25 height 25
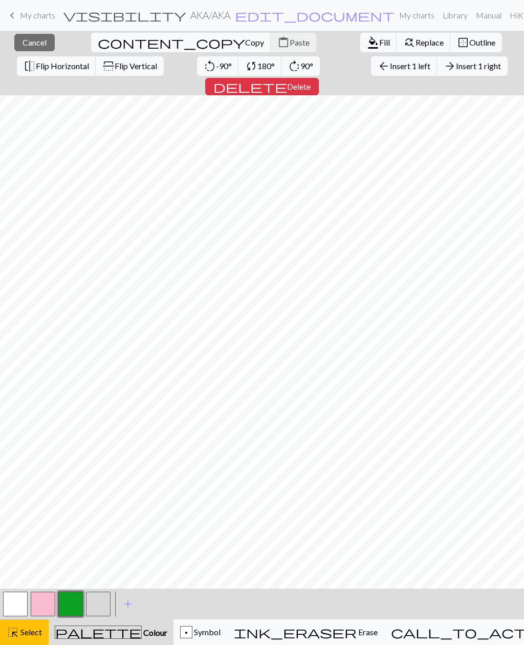
click at [103, 605] on button "button" at bounding box center [98, 603] width 25 height 25
click at [142, 630] on span "Colour" at bounding box center [155, 632] width 26 height 10
click at [142, 632] on span "Colour" at bounding box center [155, 632] width 26 height 10
click at [142, 631] on span "Colour" at bounding box center [155, 632] width 26 height 10
click at [27, 637] on div "highlight_alt Select Select" at bounding box center [24, 632] width 35 height 12
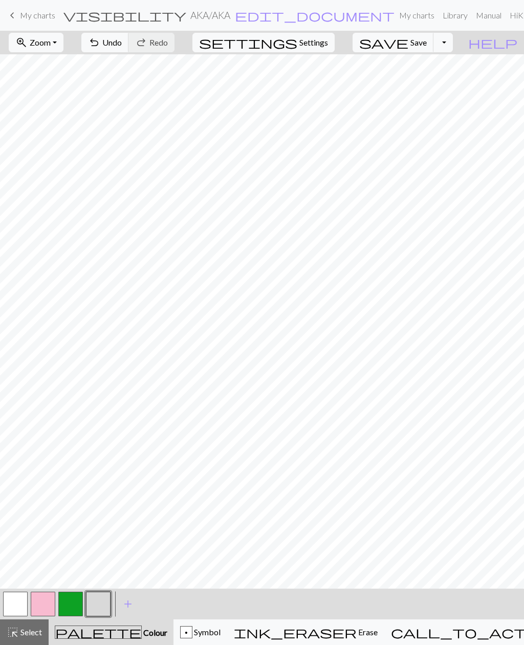
click at [99, 603] on button "button" at bounding box center [98, 603] width 25 height 25
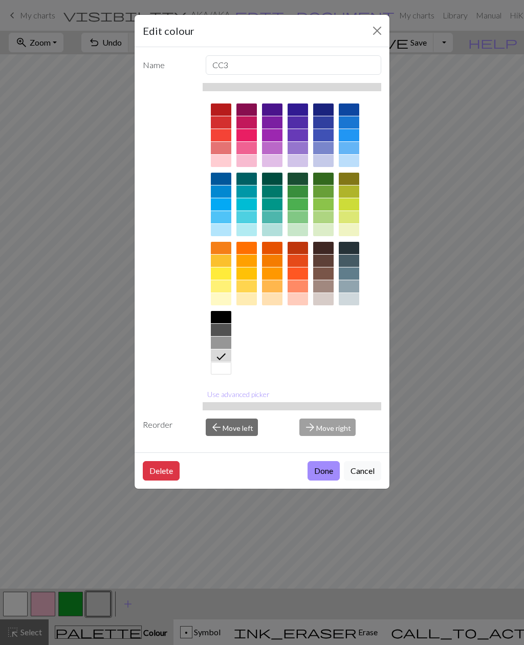
click at [120, 571] on div "Edit colour Name CC3 Use advanced picker Reorder arrow_back Move left arrow_for…" at bounding box center [262, 322] width 524 height 645
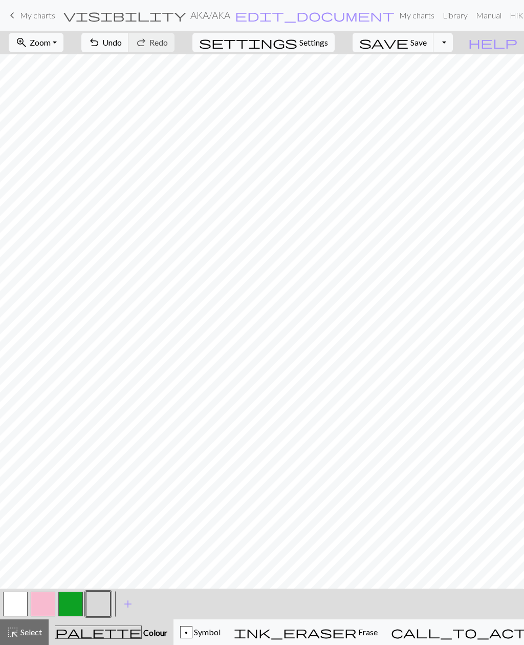
click at [73, 602] on button "button" at bounding box center [70, 603] width 25 height 25
click at [99, 605] on button "button" at bounding box center [98, 603] width 25 height 25
click at [75, 606] on button "button" at bounding box center [70, 603] width 25 height 25
click at [410, 639] on button "call_to_action Knitting mode Knitting mode" at bounding box center [502, 632] width 237 height 26
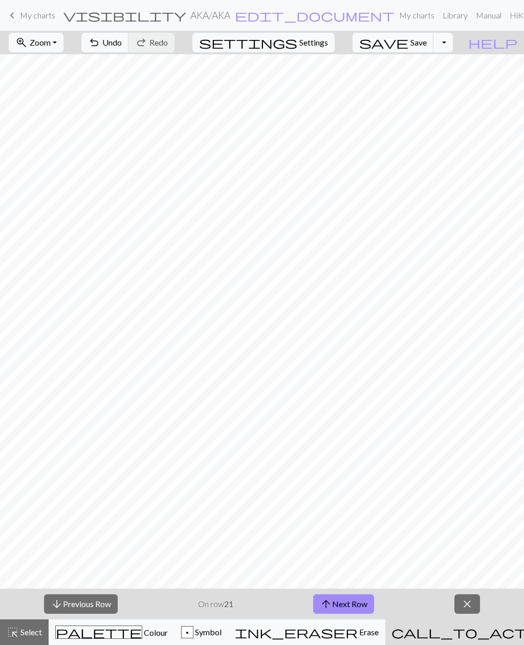
click at [467, 605] on span "close" at bounding box center [467, 603] width 12 height 14
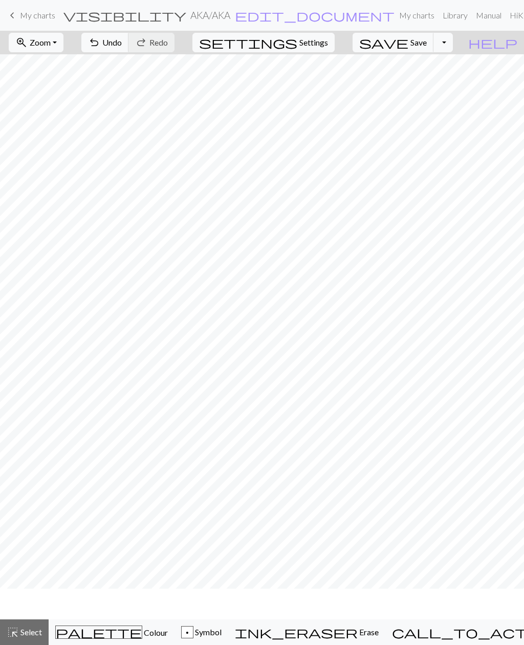
scroll to position [39, 0]
click at [142, 634] on span "Colour" at bounding box center [155, 632] width 26 height 10
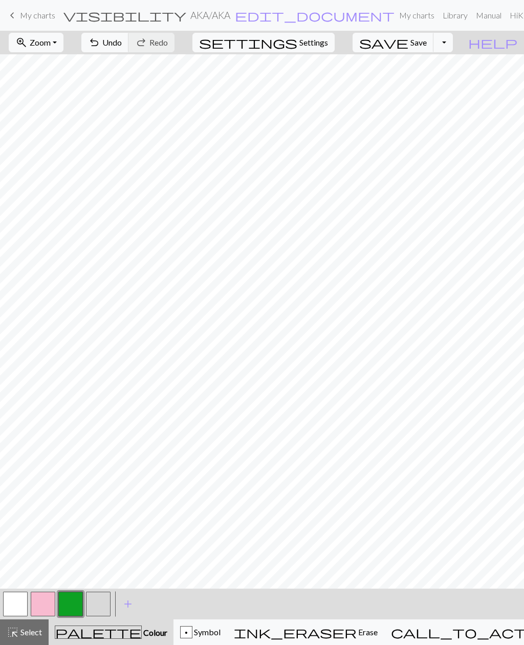
click at [103, 609] on button "button" at bounding box center [98, 603] width 25 height 25
click at [77, 609] on button "button" at bounding box center [70, 603] width 25 height 25
click at [71, 604] on button "button" at bounding box center [70, 603] width 25 height 25
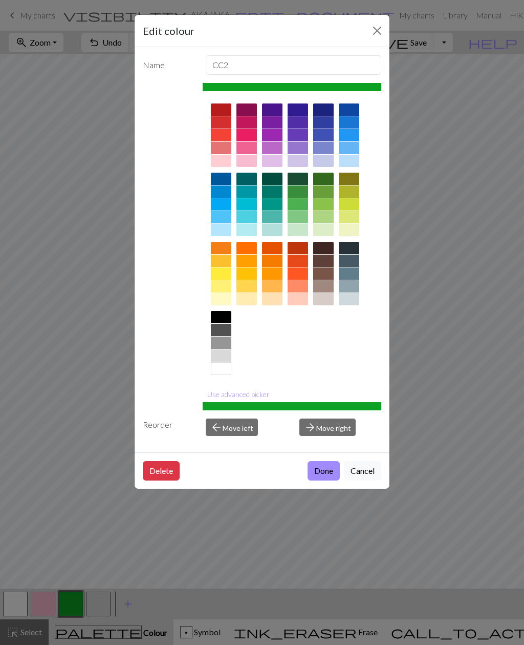
click at [118, 559] on div "Edit colour Name CC2 Use advanced picker Reorder arrow_back Move left arrow_for…" at bounding box center [262, 322] width 524 height 645
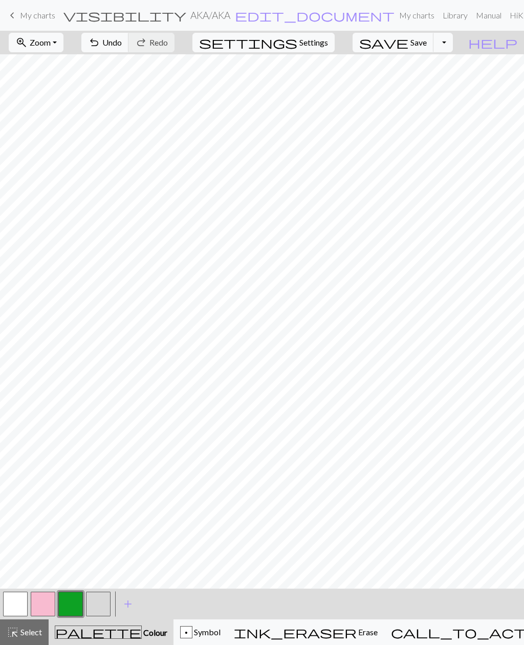
click at [100, 610] on button "button" at bounding box center [98, 603] width 25 height 25
click at [76, 608] on button "button" at bounding box center [70, 603] width 25 height 25
click at [36, 631] on span "Select" at bounding box center [30, 632] width 23 height 10
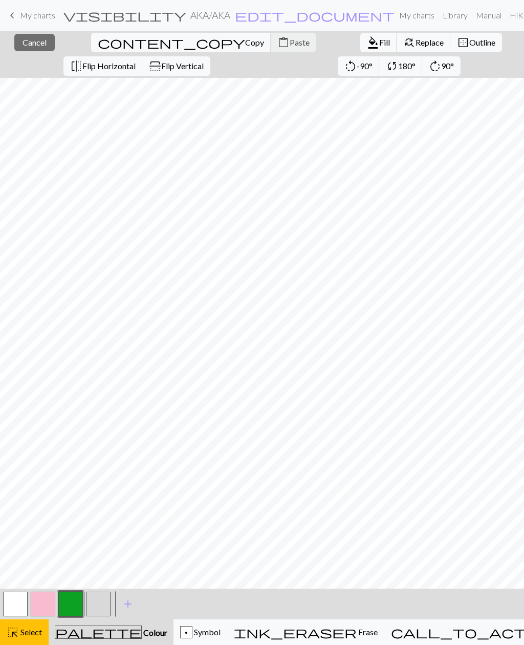
click at [44, 627] on button "highlight_alt Select Select" at bounding box center [24, 632] width 49 height 26
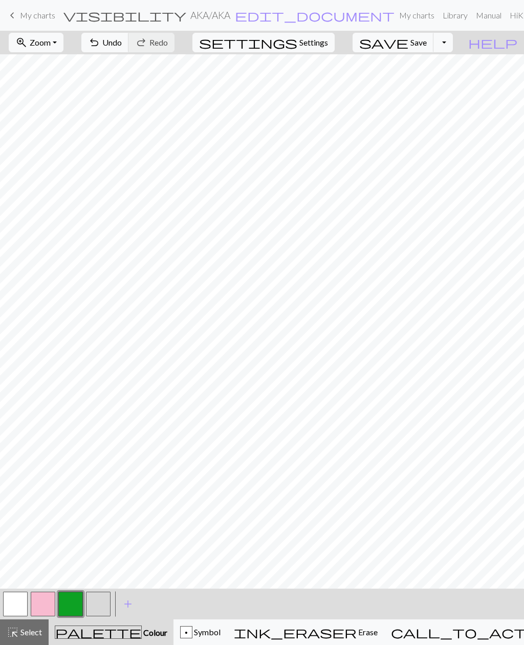
click at [38, 632] on span "Select" at bounding box center [30, 632] width 23 height 10
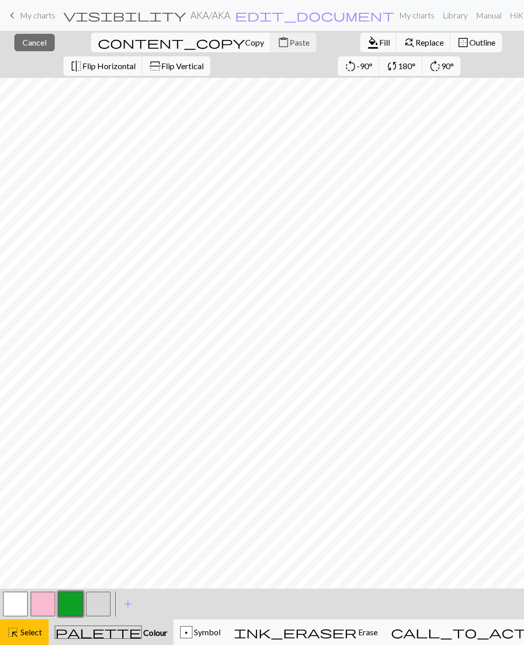
click at [416, 47] on span "Replace" at bounding box center [430, 42] width 28 height 10
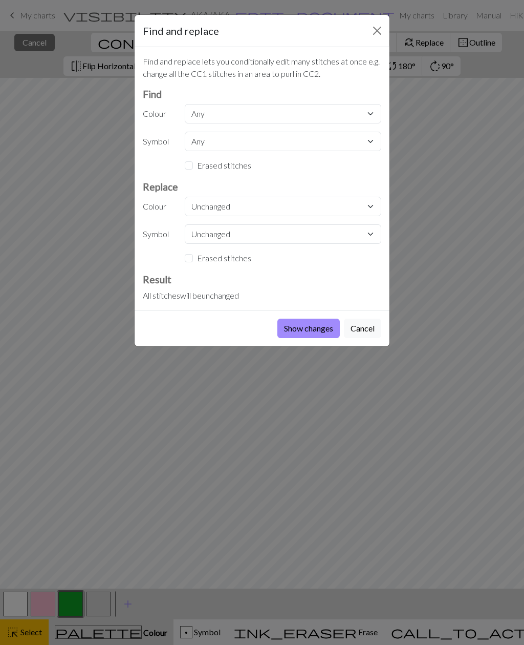
click at [377, 35] on button "Close" at bounding box center [377, 31] width 16 height 16
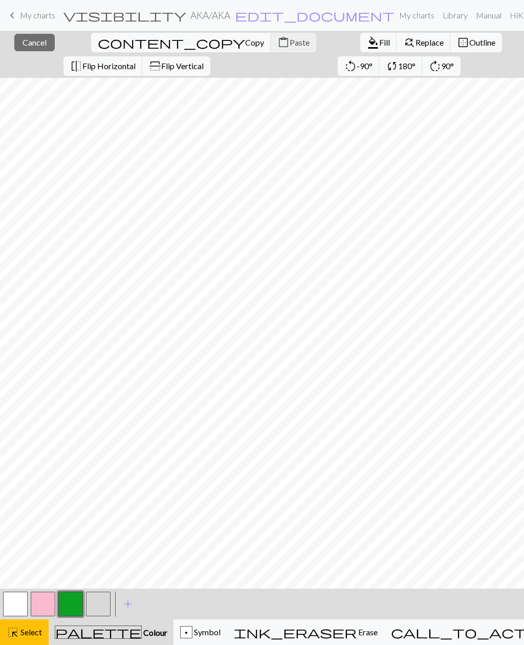
click at [41, 625] on button "highlight_alt Select Select" at bounding box center [24, 632] width 49 height 26
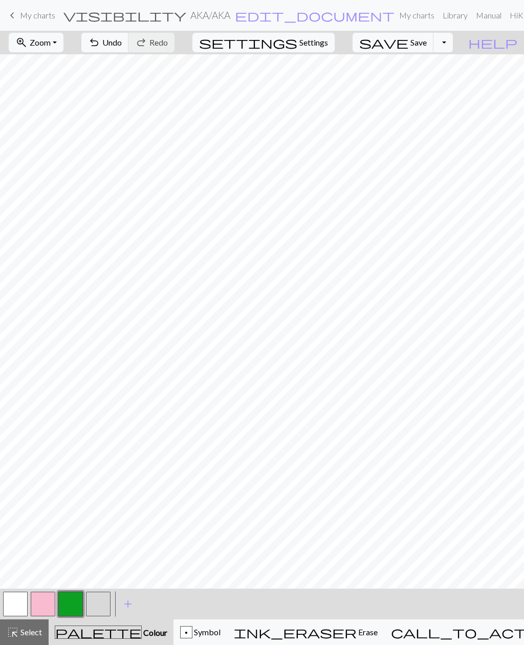
click at [109, 607] on button "button" at bounding box center [98, 603] width 25 height 25
click at [122, 45] on span "Undo" at bounding box center [111, 42] width 19 height 10
click at [71, 603] on button "button" at bounding box center [70, 603] width 25 height 25
click at [78, 614] on button "button" at bounding box center [70, 603] width 25 height 25
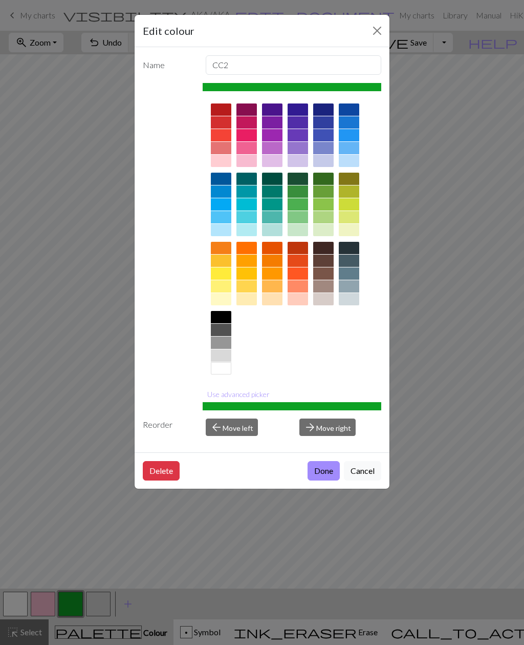
click at [113, 567] on div "Edit colour Name CC2 Use advanced picker Reorder arrow_back Move left arrow_for…" at bounding box center [262, 322] width 524 height 645
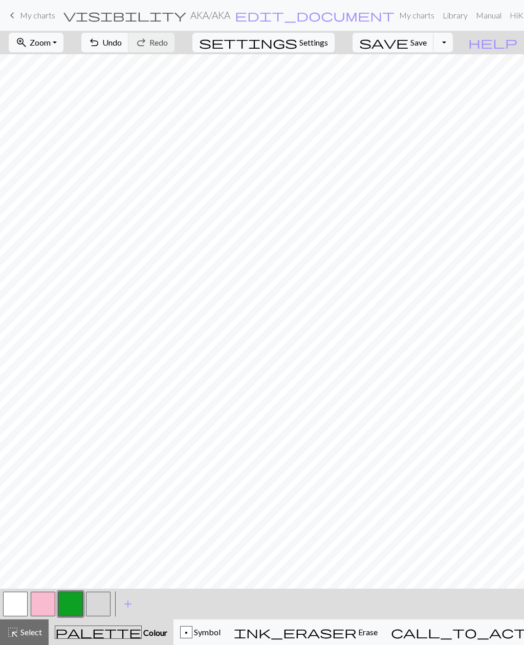
click at [96, 603] on button "button" at bounding box center [98, 603] width 25 height 25
click at [142, 629] on span "Colour" at bounding box center [155, 632] width 26 height 10
click at [142, 632] on span "Colour" at bounding box center [155, 632] width 26 height 10
click at [142, 634] on span "Colour" at bounding box center [155, 632] width 26 height 10
click at [426, 47] on button "save Save Save" at bounding box center [393, 42] width 81 height 19
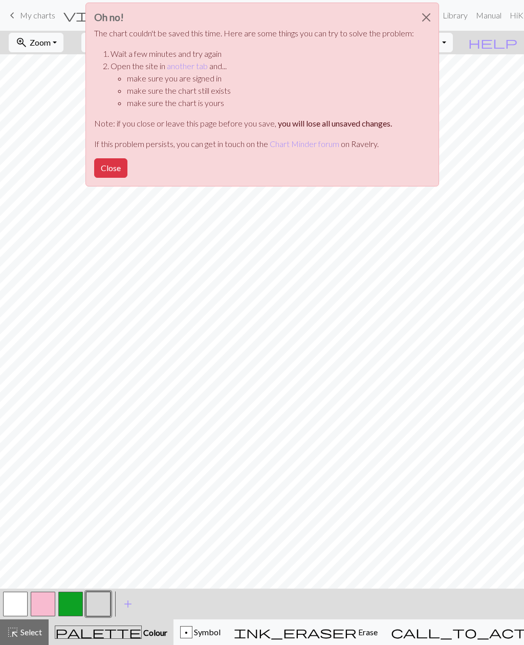
click at [455, 51] on div "Oh no! The chart couldn't be saved this time. Here are some things you can try …" at bounding box center [262, 97] width 524 height 195
click at [461, 45] on div "Oh no! The chart couldn't be saved this time. Here are some things you can try …" at bounding box center [262, 97] width 524 height 195
click at [457, 45] on div "Oh no! The chart couldn't be saved this time. Here are some things you can try …" at bounding box center [262, 97] width 524 height 195
click at [109, 175] on button "Close" at bounding box center [110, 167] width 33 height 19
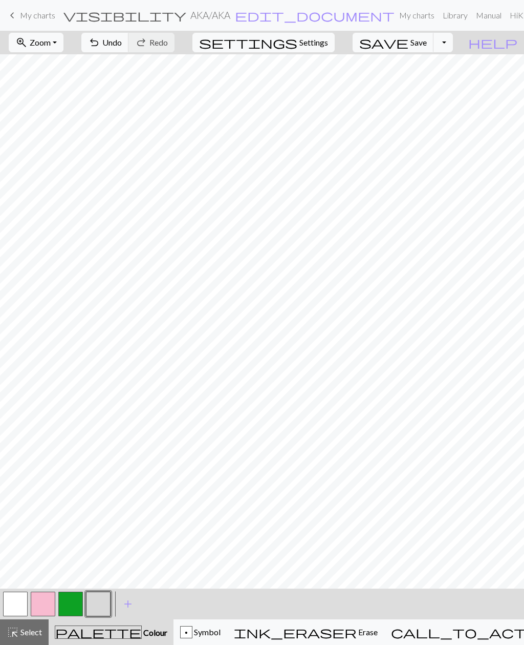
click at [40, 14] on span "My charts" at bounding box center [37, 15] width 35 height 10
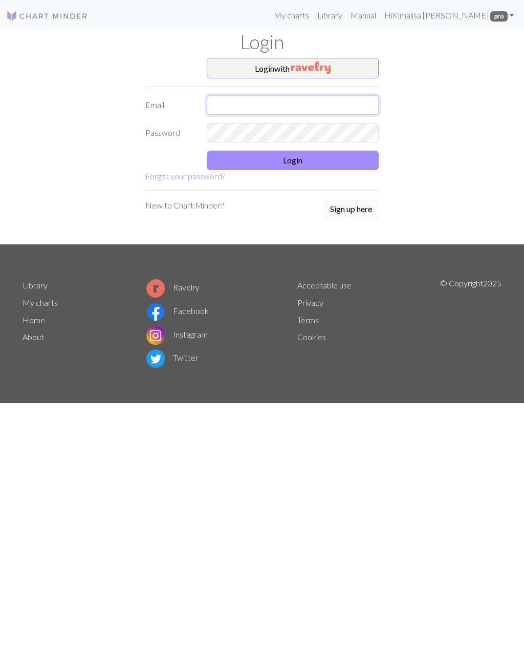
click at [309, 106] on input "text" at bounding box center [293, 104] width 172 height 19
click at [315, 161] on form "Login with Email Password Login Forgot your password?" at bounding box center [261, 120] width 233 height 124
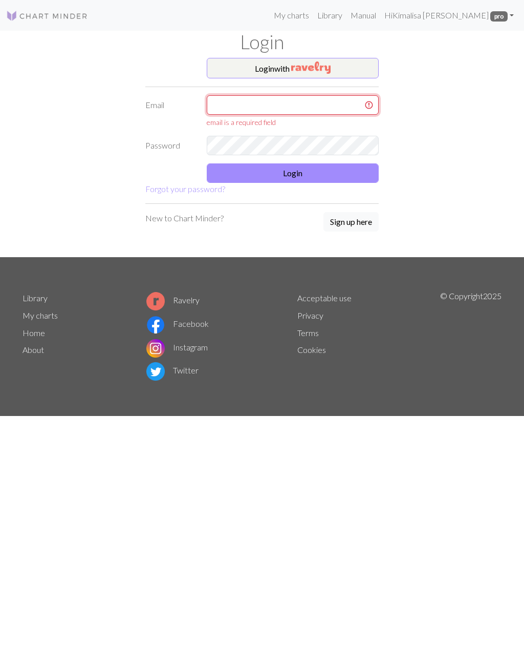
click at [341, 104] on input "text" at bounding box center [293, 104] width 172 height 19
type input "[EMAIL_ADDRESS][DOMAIN_NAME]"
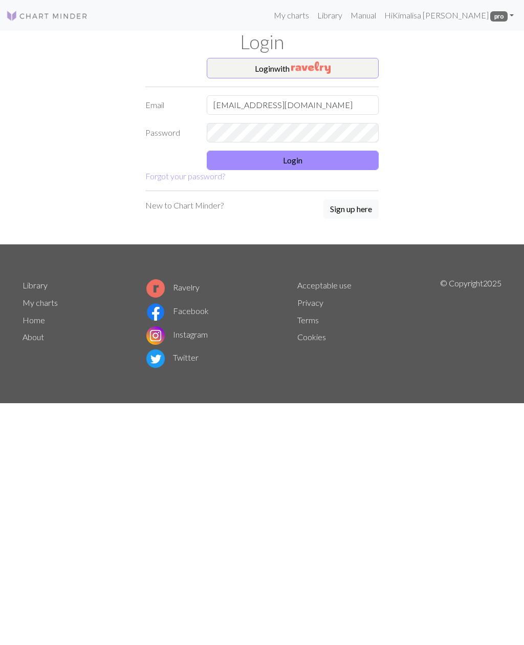
click at [309, 165] on button "Login" at bounding box center [293, 160] width 172 height 19
click at [313, 18] on link "My charts" at bounding box center [292, 15] width 44 height 20
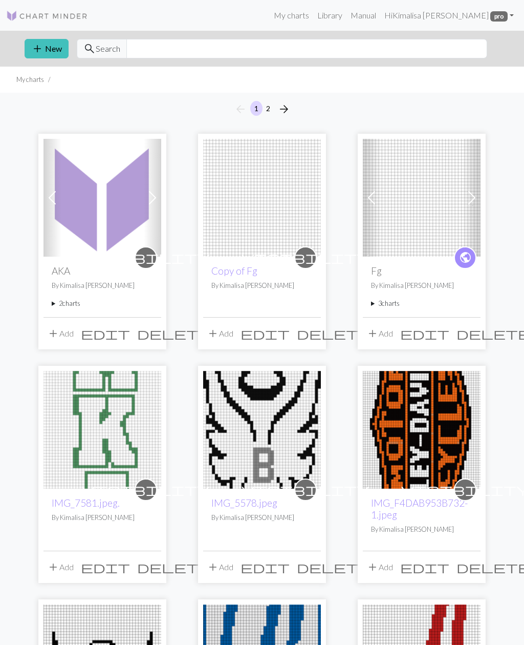
click at [115, 234] on img at bounding box center [103, 198] width 118 height 118
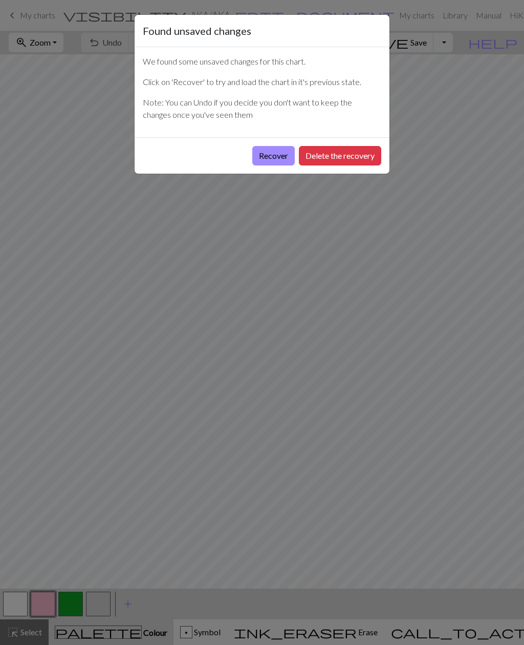
click at [276, 160] on button "Recover" at bounding box center [273, 155] width 42 height 19
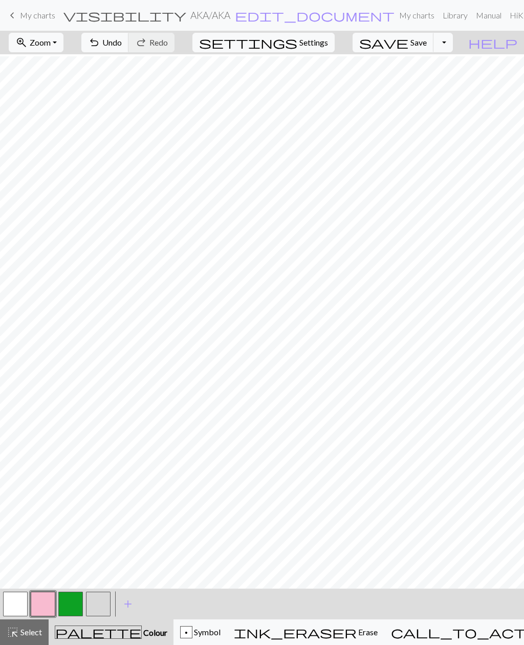
scroll to position [232, 0]
click at [99, 608] on button "button" at bounding box center [98, 603] width 25 height 25
click at [434, 48] on button "save Save Save" at bounding box center [393, 42] width 81 height 19
click at [427, 45] on span "Save" at bounding box center [419, 42] width 16 height 10
click at [44, 14] on span "My charts" at bounding box center [37, 15] width 35 height 10
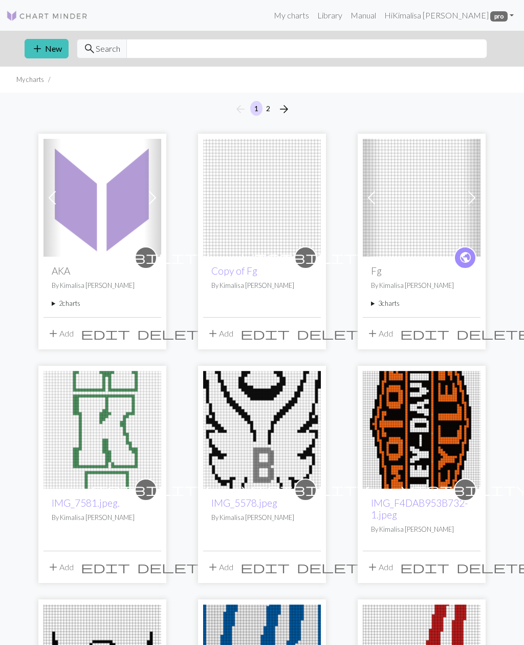
click at [131, 191] on img at bounding box center [103, 198] width 118 height 118
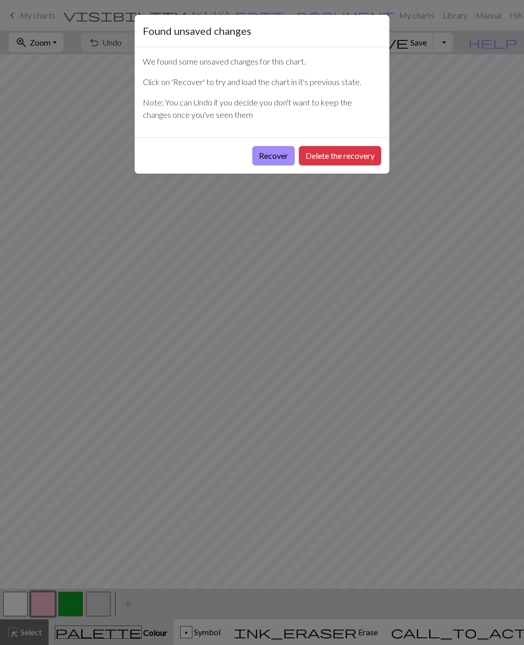
click at [272, 156] on button "Recover" at bounding box center [273, 155] width 42 height 19
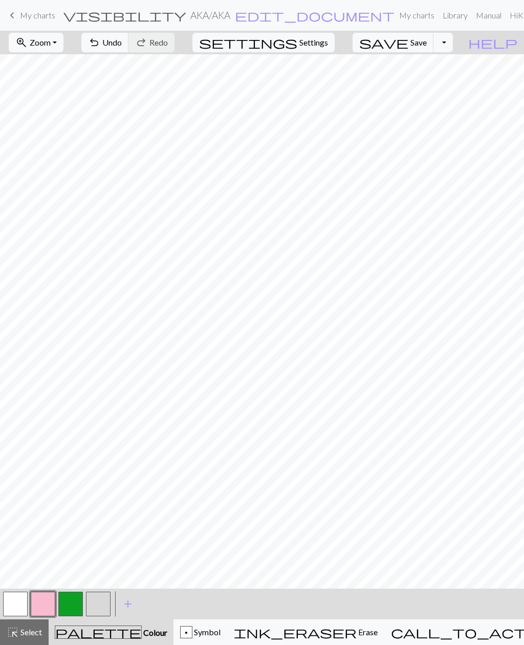
click at [63, 48] on button "zoom_in Zoom Zoom" at bounding box center [36, 42] width 55 height 19
click at [64, 144] on button "100%" at bounding box center [49, 139] width 81 height 16
click at [63, 49] on button "zoom_in Zoom Zoom" at bounding box center [36, 42] width 55 height 19
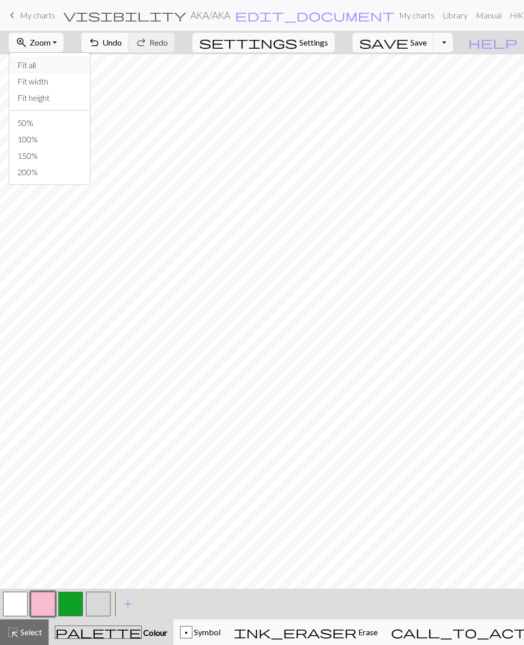
click at [71, 61] on button "Fit all" at bounding box center [49, 65] width 81 height 16
click at [63, 48] on button "zoom_in Zoom Zoom" at bounding box center [36, 42] width 55 height 19
click at [68, 101] on button "Fit height" at bounding box center [49, 98] width 81 height 16
click at [328, 45] on span "Settings" at bounding box center [314, 42] width 29 height 12
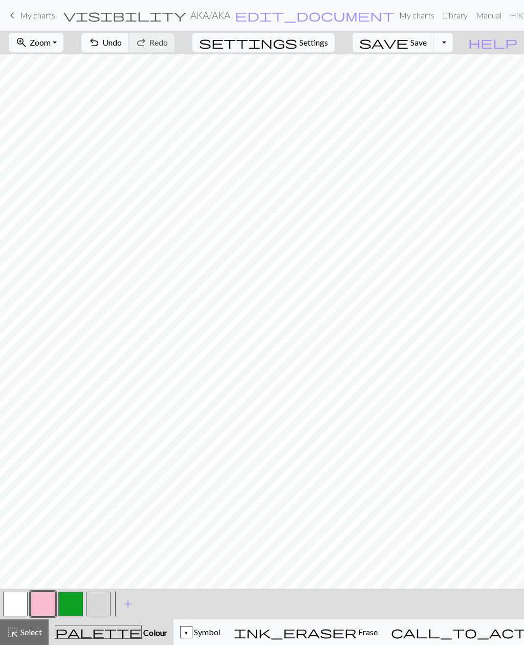
select select "aran"
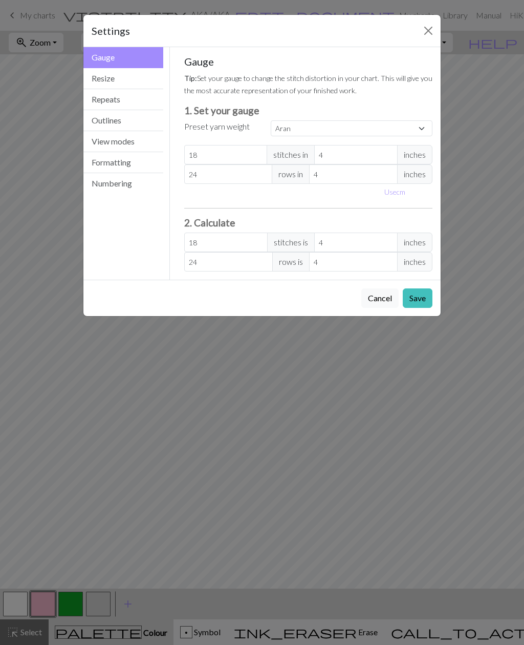
click at [131, 79] on button "Resize" at bounding box center [123, 78] width 80 height 21
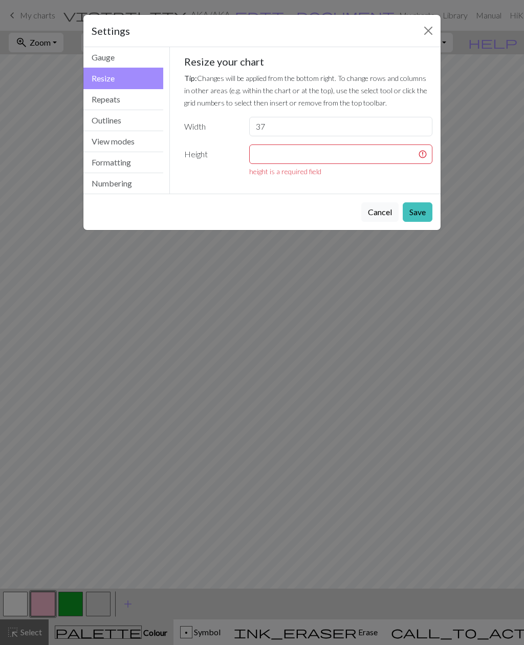
click at [376, 212] on button "Cancel" at bounding box center [379, 211] width 37 height 19
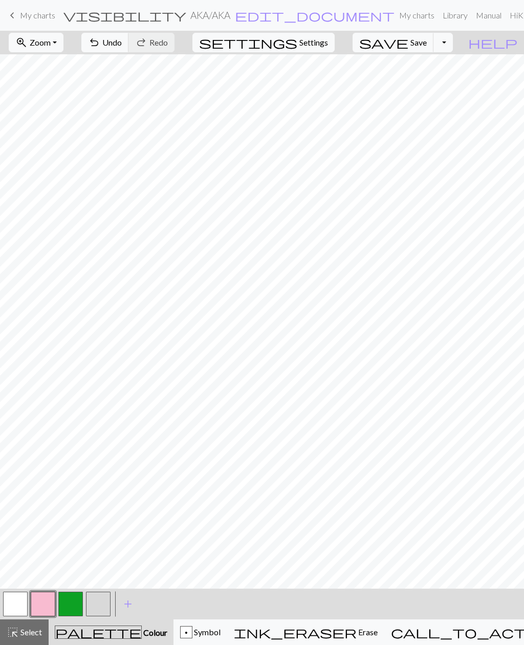
click at [328, 46] on span "Settings" at bounding box center [314, 42] width 29 height 12
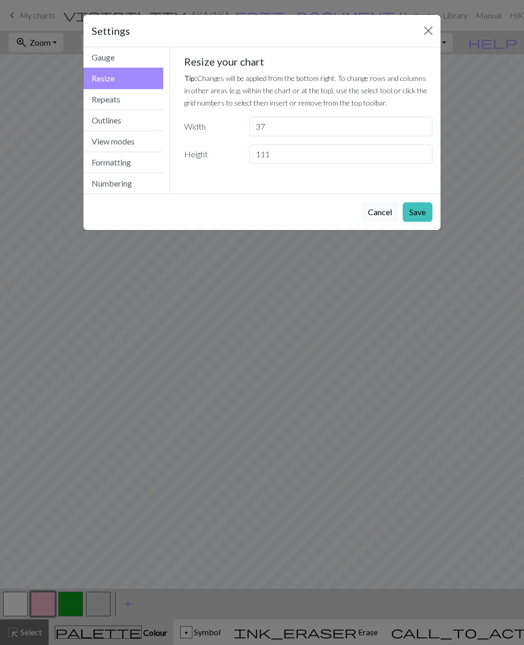
click at [138, 79] on button "Resize" at bounding box center [123, 79] width 80 height 22
click at [311, 154] on input "111" at bounding box center [340, 153] width 183 height 19
type input "119"
click at [476, 371] on div "Settings Resize Gauge Resize Repeats Outlines View modes Formatting Numbering G…" at bounding box center [262, 322] width 524 height 645
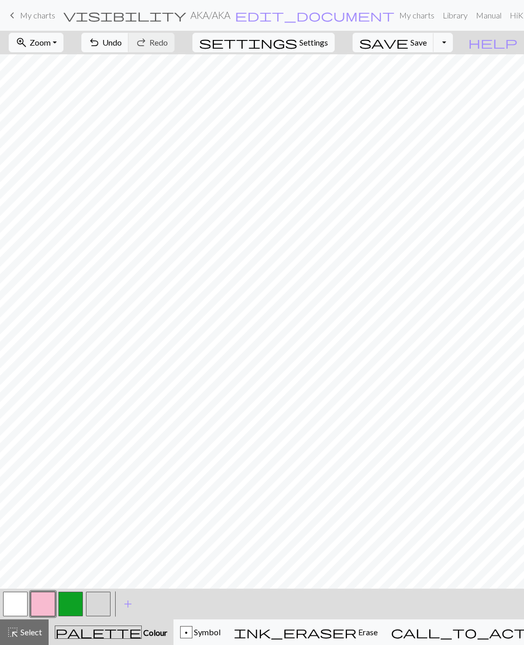
click at [434, 51] on button "save Save Save" at bounding box center [393, 42] width 81 height 19
click at [47, 17] on span "My charts" at bounding box center [37, 15] width 35 height 10
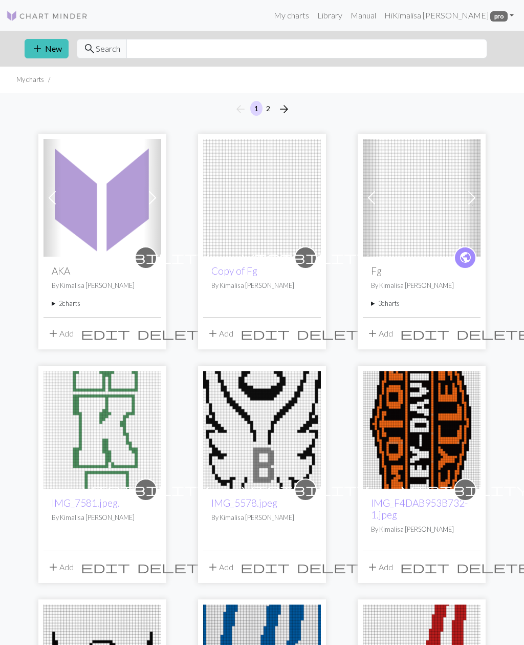
click at [119, 194] on img at bounding box center [103, 198] width 118 height 118
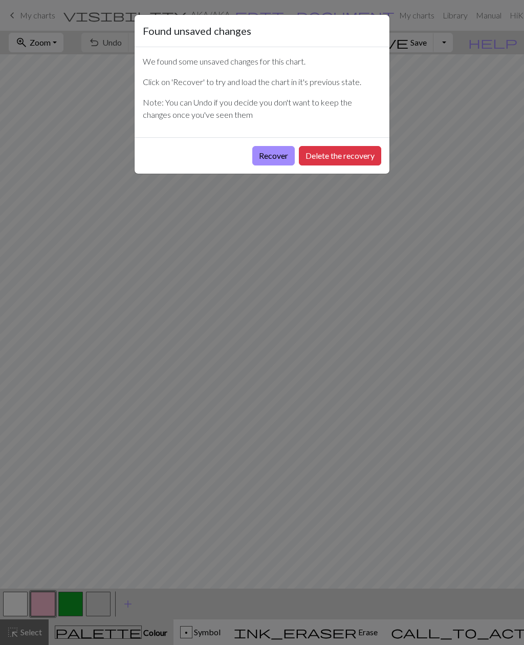
click at [254, 165] on button "Recover" at bounding box center [273, 155] width 42 height 19
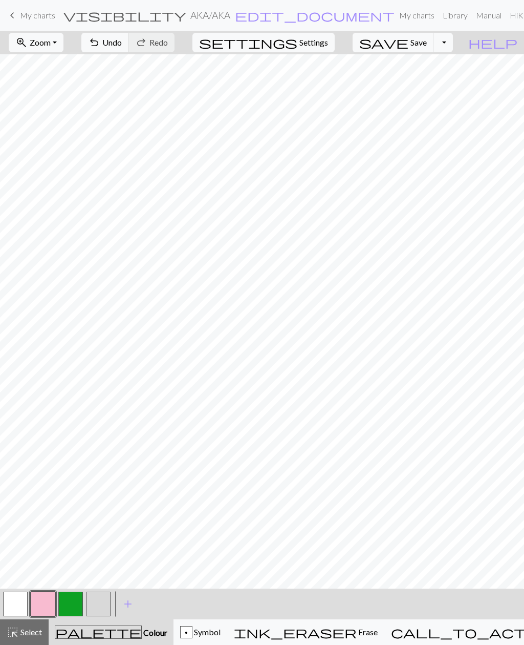
click at [63, 44] on button "zoom_in Zoom Zoom" at bounding box center [36, 42] width 55 height 19
click at [64, 104] on button "Fit height" at bounding box center [49, 98] width 81 height 16
click at [453, 46] on button "Toggle Dropdown" at bounding box center [443, 42] width 19 height 19
click at [328, 48] on span "Settings" at bounding box center [314, 42] width 29 height 12
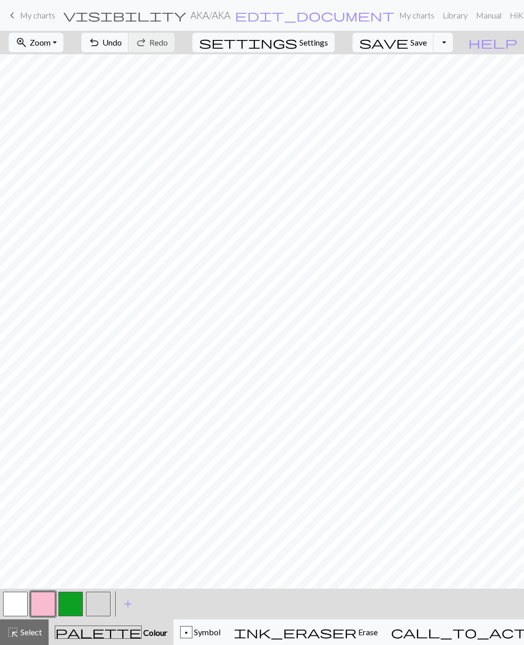
select select "aran"
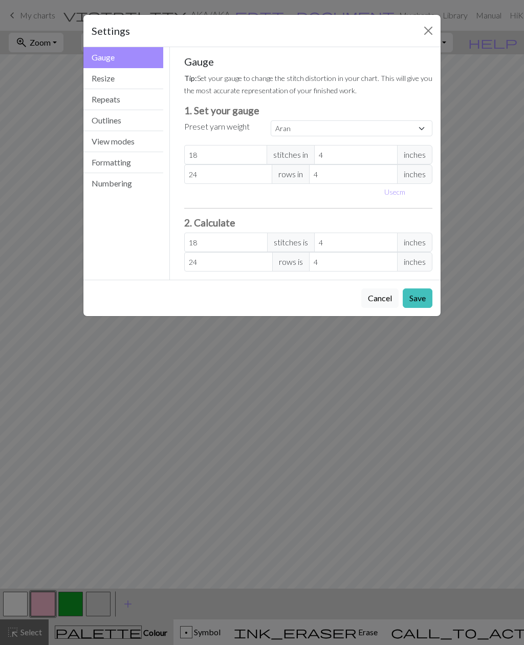
click at [129, 79] on button "Resize" at bounding box center [123, 78] width 80 height 21
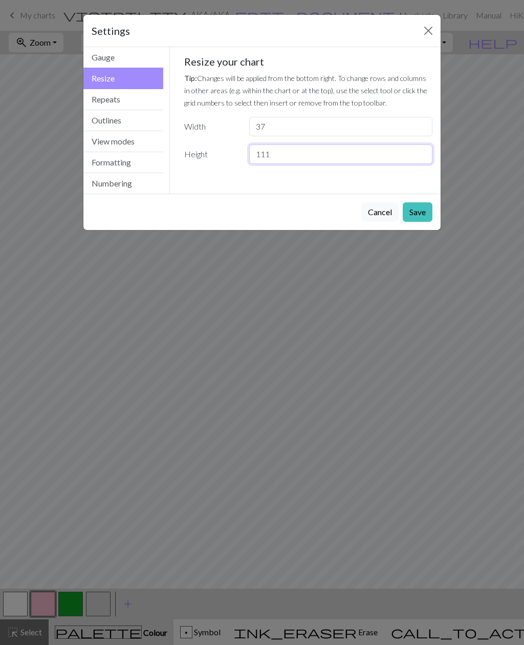
click at [294, 158] on input "111" at bounding box center [340, 153] width 183 height 19
type input "119"
click at [471, 195] on div "Settings Resize Gauge Resize Repeats Outlines View modes Formatting Numbering G…" at bounding box center [262, 322] width 524 height 645
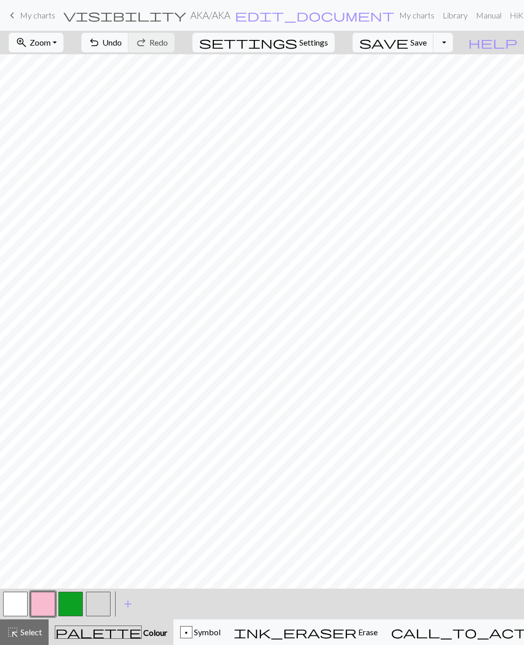
click at [427, 47] on span "Save" at bounding box center [419, 42] width 16 height 10
click at [38, 10] on link "keyboard_arrow_left My charts" at bounding box center [30, 15] width 49 height 17
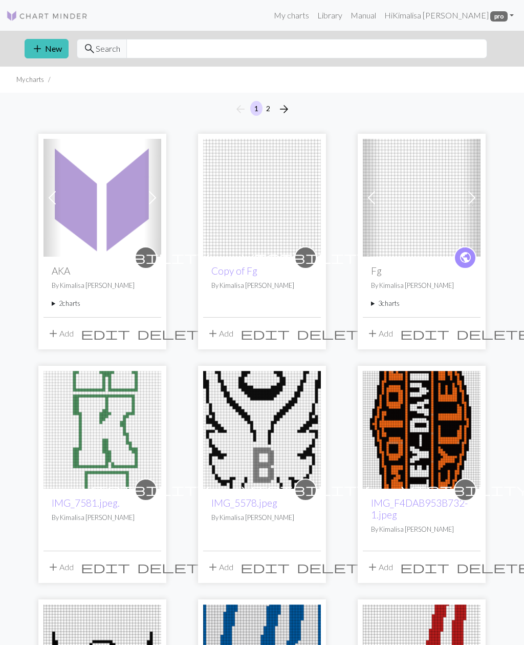
click at [128, 207] on img at bounding box center [103, 198] width 118 height 118
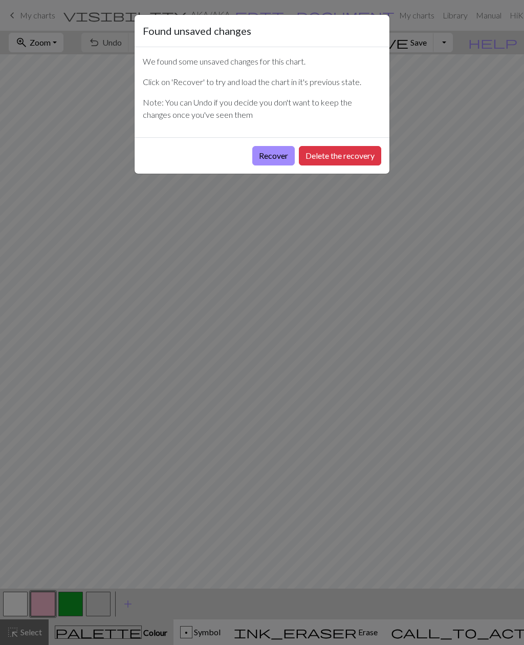
click at [269, 159] on button "Recover" at bounding box center [273, 155] width 42 height 19
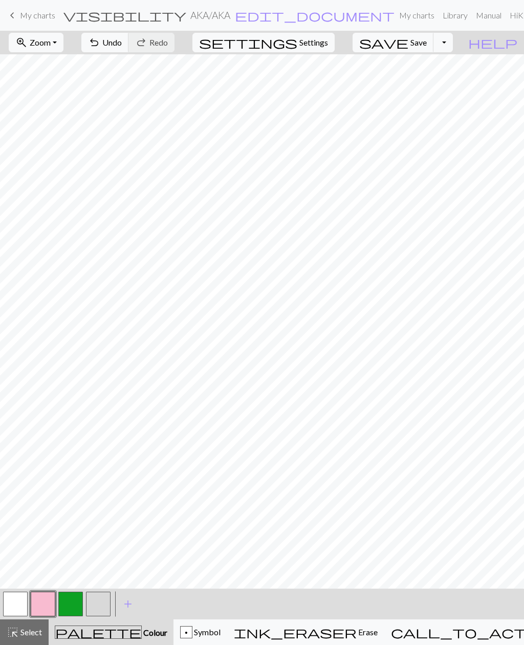
click at [51, 43] on span "Zoom" at bounding box center [40, 42] width 21 height 10
click at [73, 101] on button "Fit height" at bounding box center [49, 98] width 81 height 16
click at [34, 18] on span "My charts" at bounding box center [37, 15] width 35 height 10
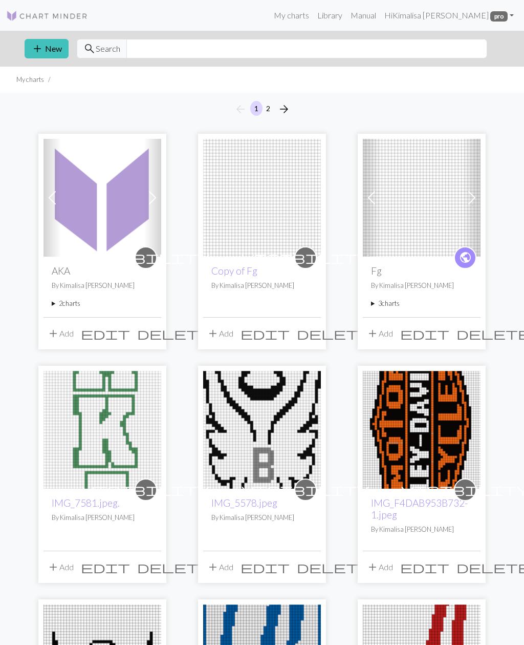
click at [110, 198] on img at bounding box center [103, 198] width 118 height 118
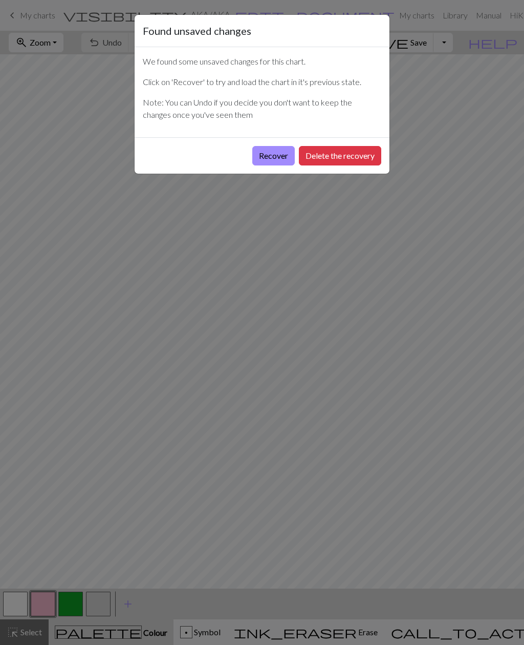
click at [271, 155] on button "Recover" at bounding box center [273, 155] width 42 height 19
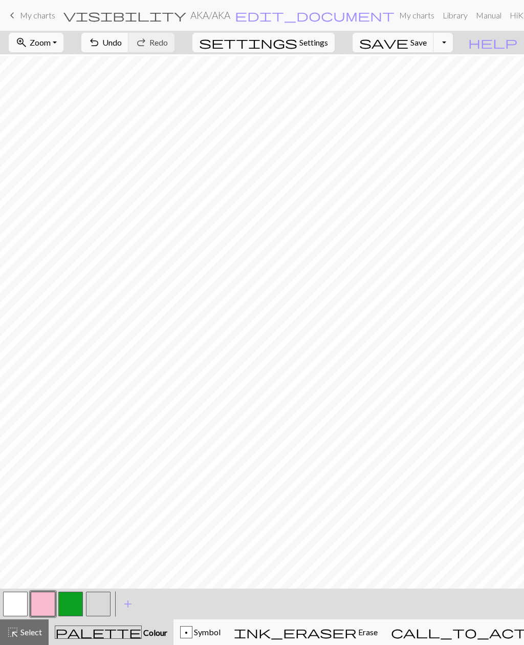
scroll to position [70, 0]
click at [42, 12] on span "My charts" at bounding box center [37, 15] width 35 height 10
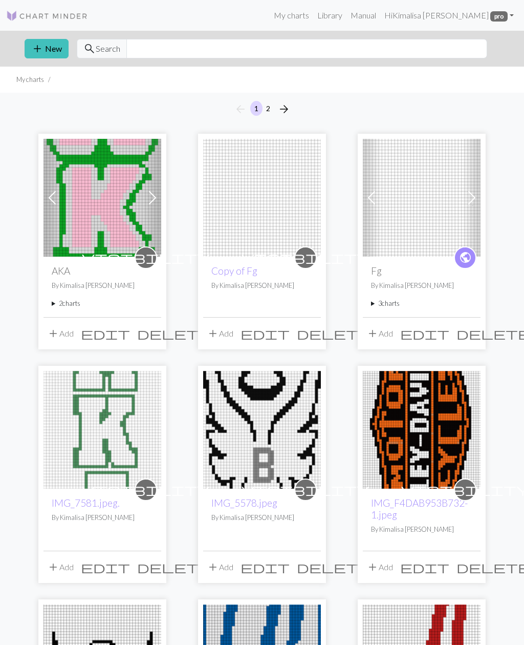
click at [103, 187] on img at bounding box center [103, 198] width 118 height 118
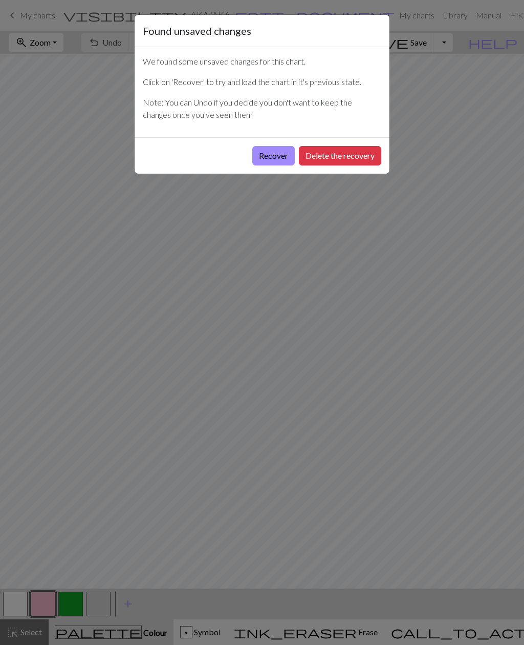
click at [271, 154] on button "Recover" at bounding box center [273, 155] width 42 height 19
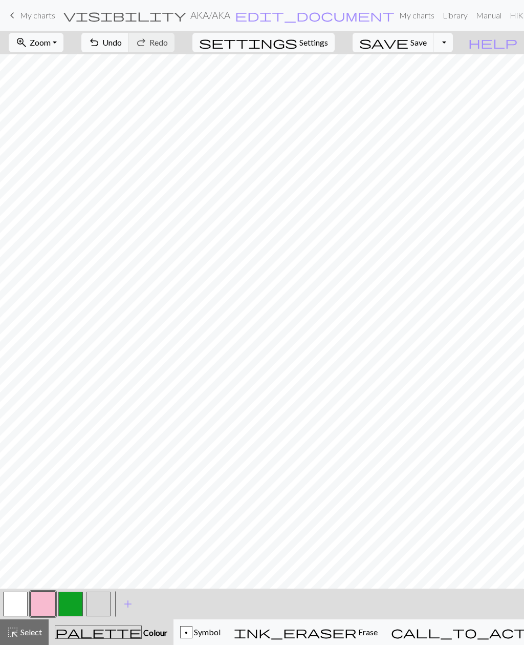
click at [318, 51] on button "settings Settings" at bounding box center [264, 42] width 142 height 19
select select "aran"
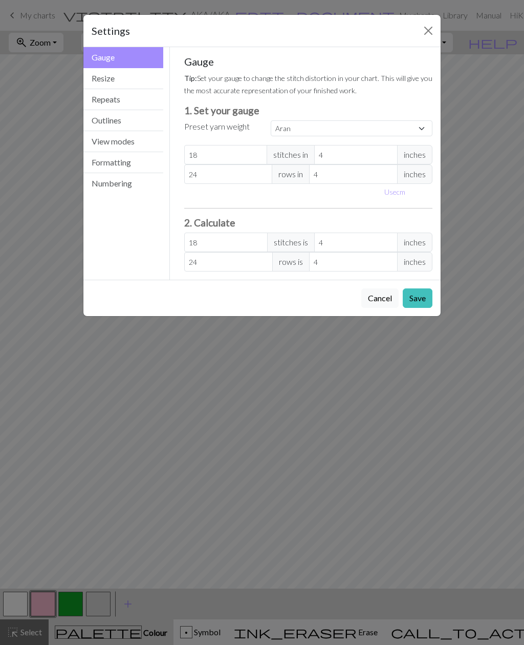
click at [132, 144] on button "View modes" at bounding box center [123, 141] width 80 height 21
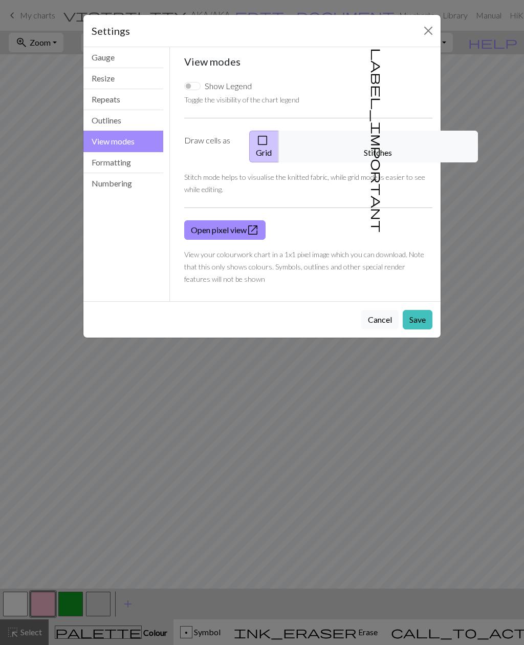
click at [385, 141] on button "label_important Stitches" at bounding box center [379, 147] width 200 height 32
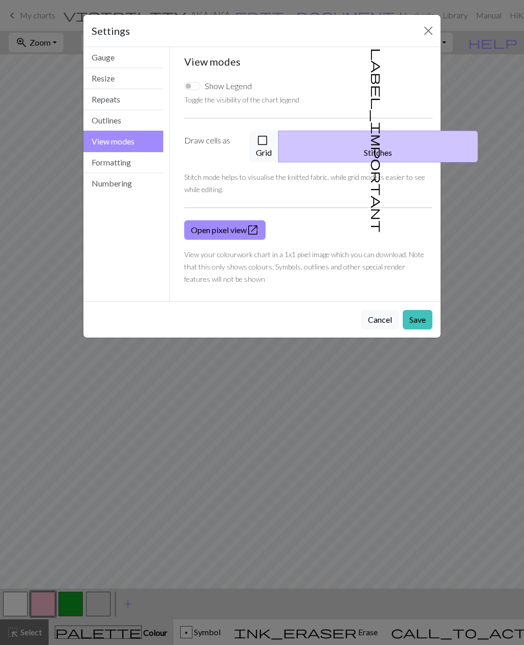
click at [424, 43] on div "Settings" at bounding box center [261, 31] width 357 height 32
click at [428, 32] on button "Close" at bounding box center [428, 31] width 16 height 16
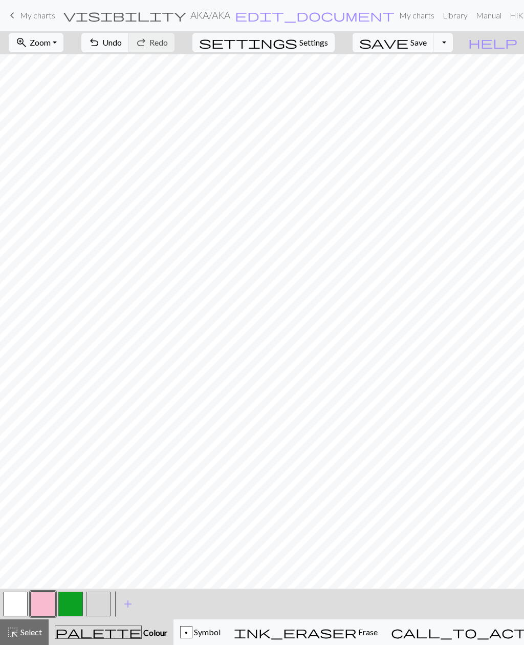
scroll to position [267, 0]
click at [129, 50] on button "undo Undo Undo" at bounding box center [105, 42] width 48 height 19
click at [51, 44] on span "Zoom" at bounding box center [40, 42] width 21 height 10
click at [62, 97] on button "Fit height" at bounding box center [49, 98] width 81 height 16
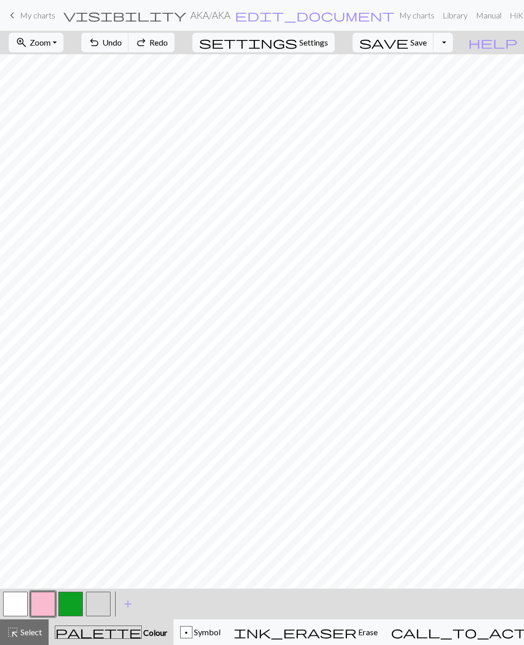
click at [63, 44] on button "zoom_in Zoom Zoom" at bounding box center [36, 42] width 55 height 19
click at [62, 84] on button "Fit width" at bounding box center [49, 81] width 81 height 16
click at [108, 601] on button "button" at bounding box center [98, 603] width 25 height 25
click at [100, 40] on span "undo" at bounding box center [94, 42] width 12 height 14
click at [129, 49] on button "undo Undo Undo" at bounding box center [105, 42] width 48 height 19
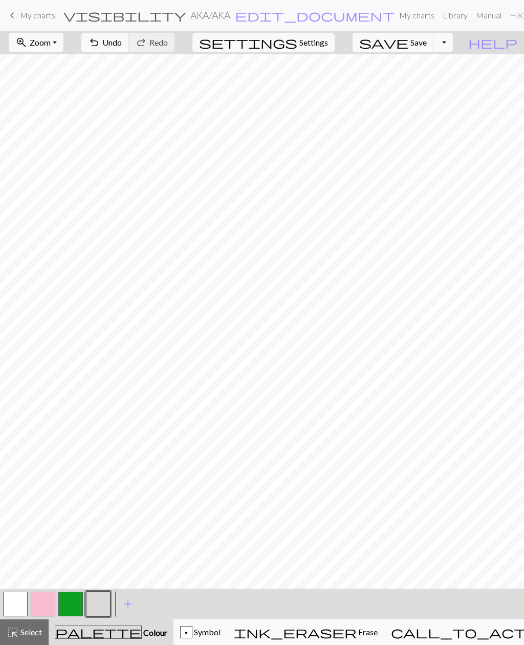
click at [100, 605] on button "button" at bounding box center [98, 603] width 25 height 25
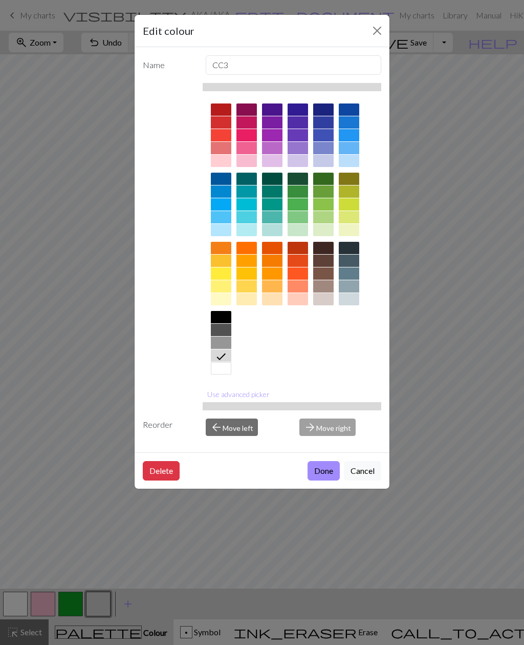
click at [502, 67] on div "Edit colour Name CC3 Use advanced picker Reorder arrow_back Move left arrow_for…" at bounding box center [262, 322] width 524 height 645
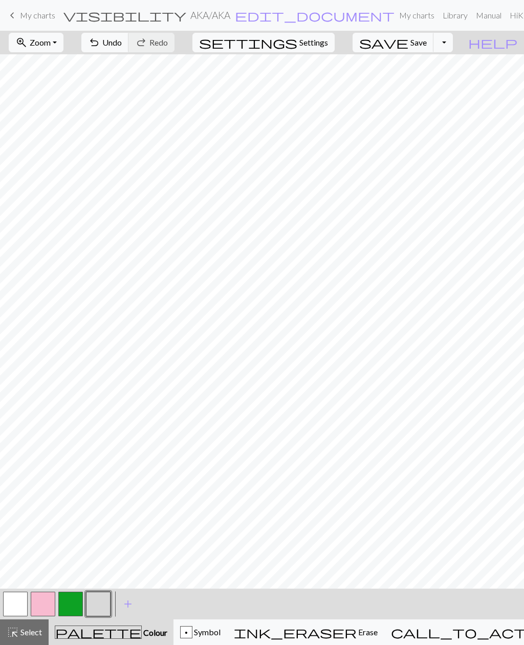
click at [63, 48] on button "zoom_in Zoom Zoom" at bounding box center [36, 42] width 55 height 19
click at [73, 101] on button "Fit height" at bounding box center [49, 98] width 81 height 16
click at [453, 48] on button "Toggle Dropdown" at bounding box center [443, 42] width 19 height 19
click at [423, 88] on button "save_alt Download" at bounding box center [368, 81] width 169 height 16
click at [328, 45] on span "Settings" at bounding box center [314, 42] width 29 height 12
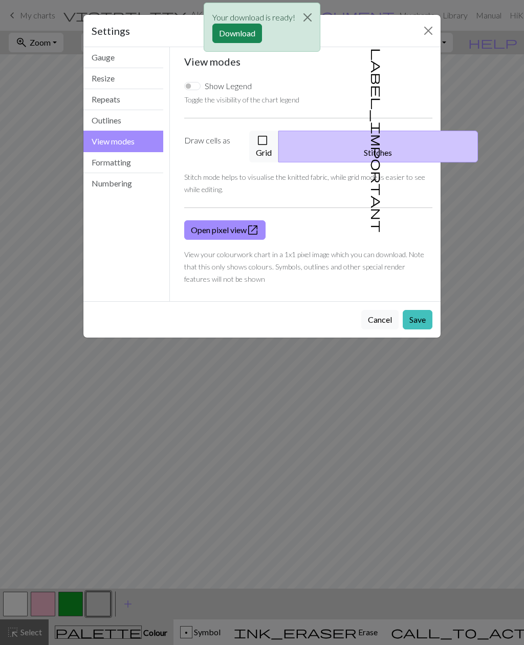
click at [252, 223] on span "open_in_new" at bounding box center [253, 230] width 12 height 14
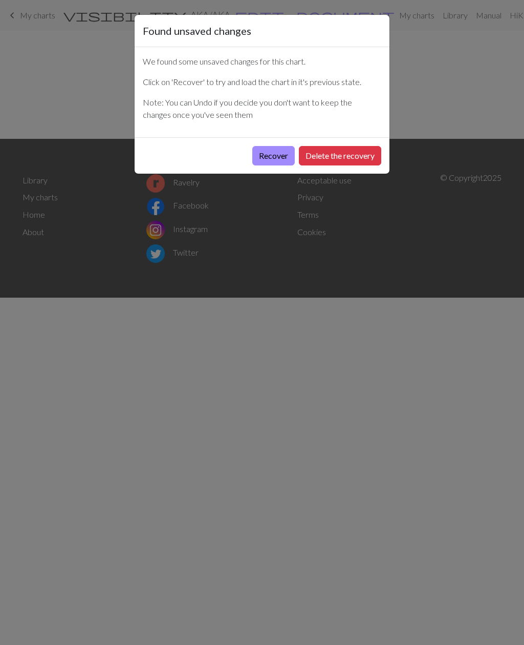
click at [265, 156] on button "Recover" at bounding box center [273, 155] width 42 height 19
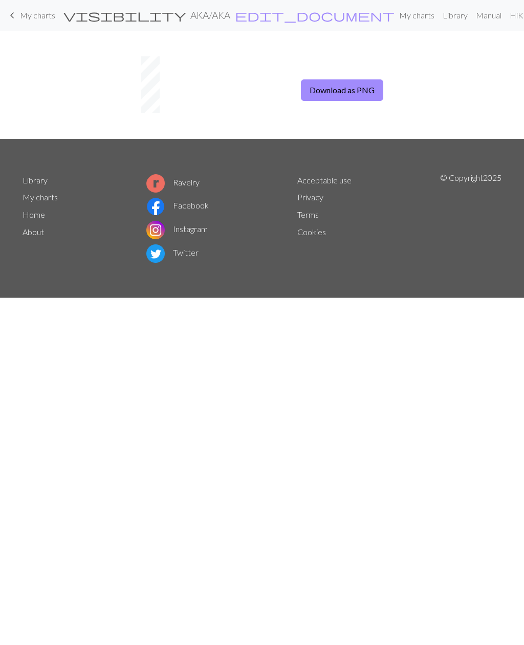
click at [348, 96] on button "Download as PNG" at bounding box center [342, 90] width 82 height 22
